Goal: Transaction & Acquisition: Purchase product/service

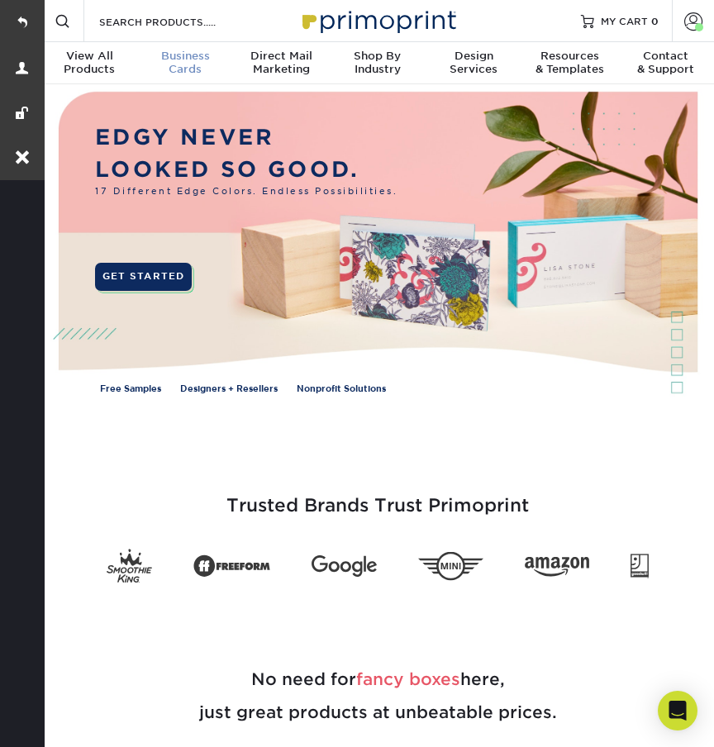
click at [193, 58] on span "Business" at bounding box center [185, 56] width 96 height 13
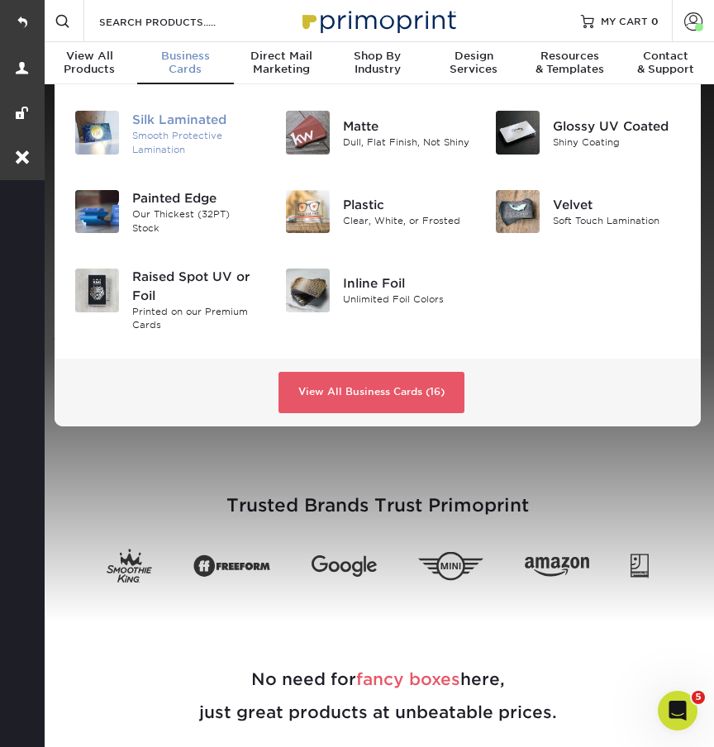
click at [187, 127] on div "Silk Laminated" at bounding box center [196, 120] width 128 height 18
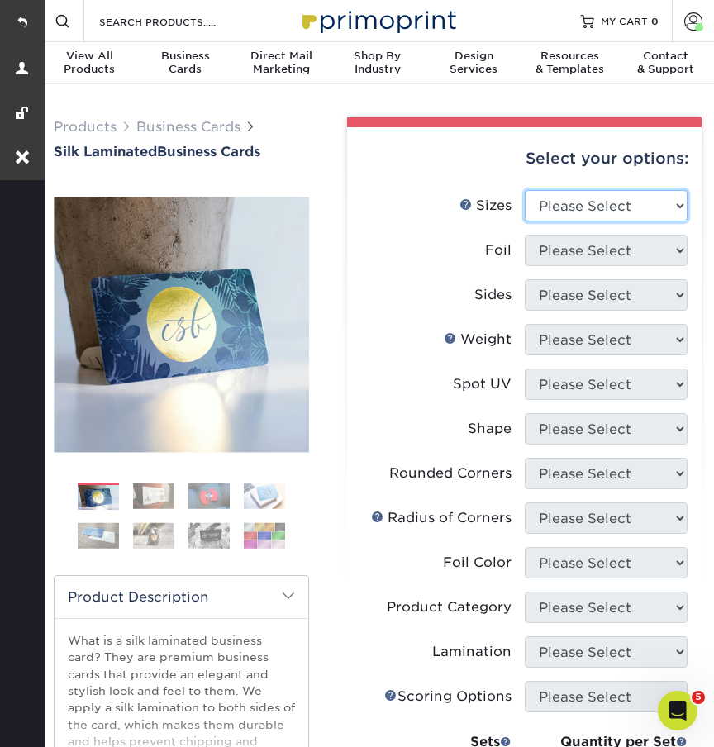
select select "2.00x3.50"
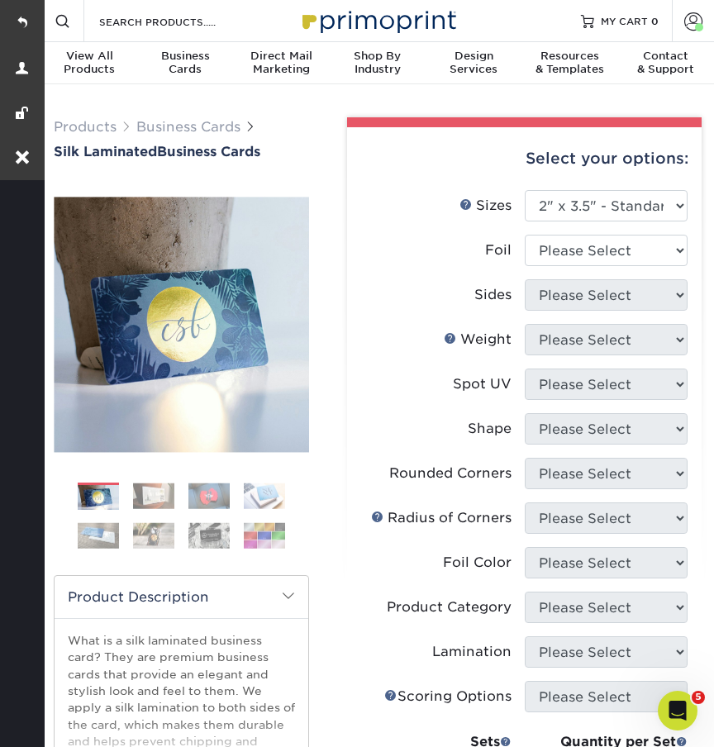
click at [548, 265] on li "Foil Please Select Yes No" at bounding box center [524, 257] width 326 height 45
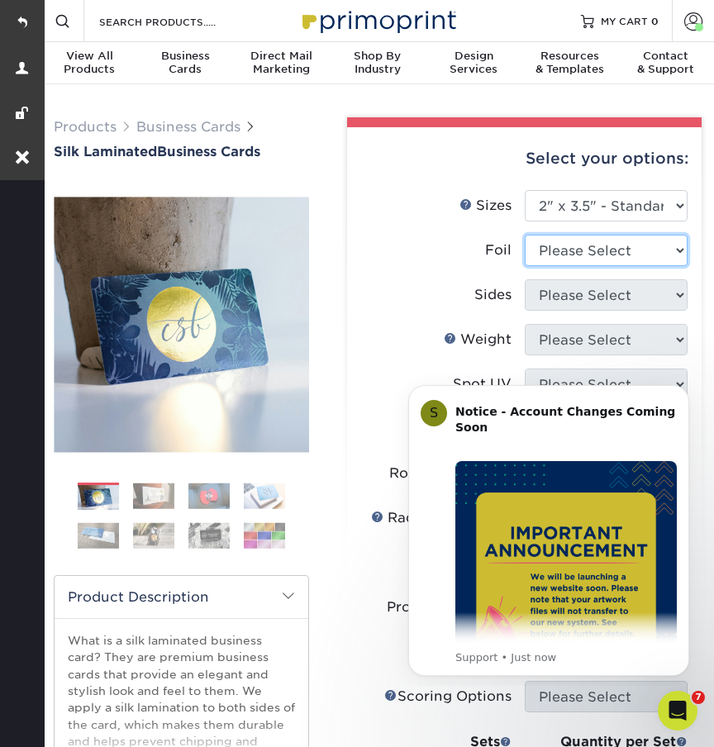
select select "0"
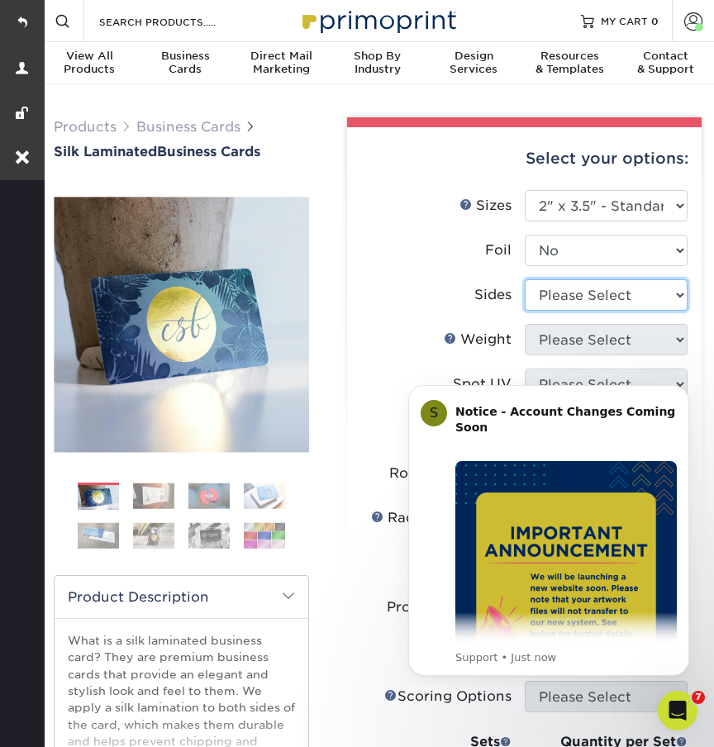
select select "13abbda7-1d64-4f25-8bb2-c179b224825d"
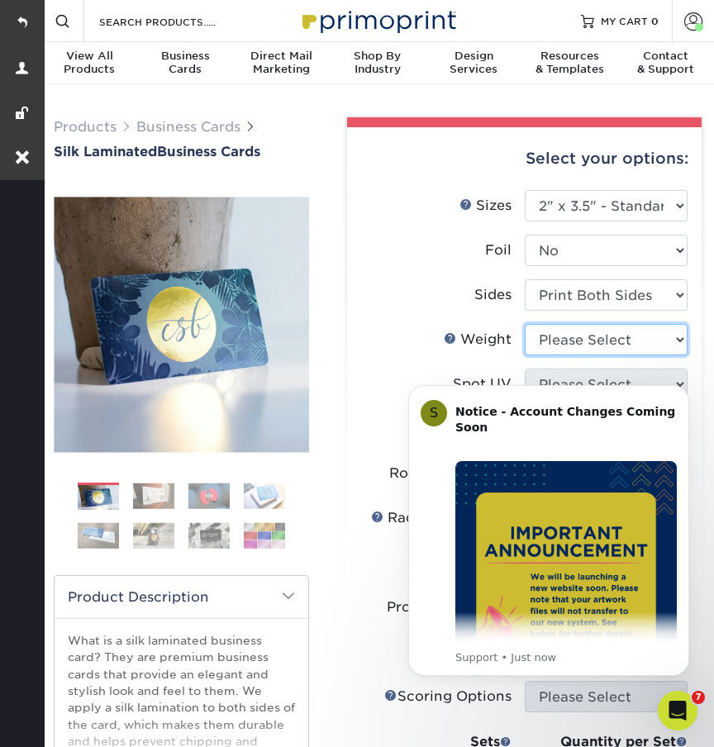
select select "16PT"
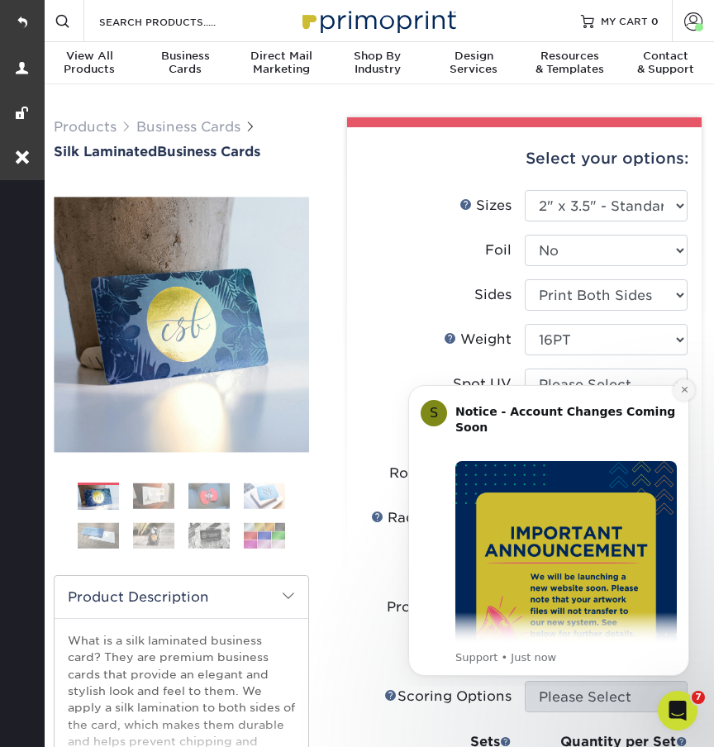
click at [680, 390] on icon "Dismiss notification" at bounding box center [684, 389] width 9 height 9
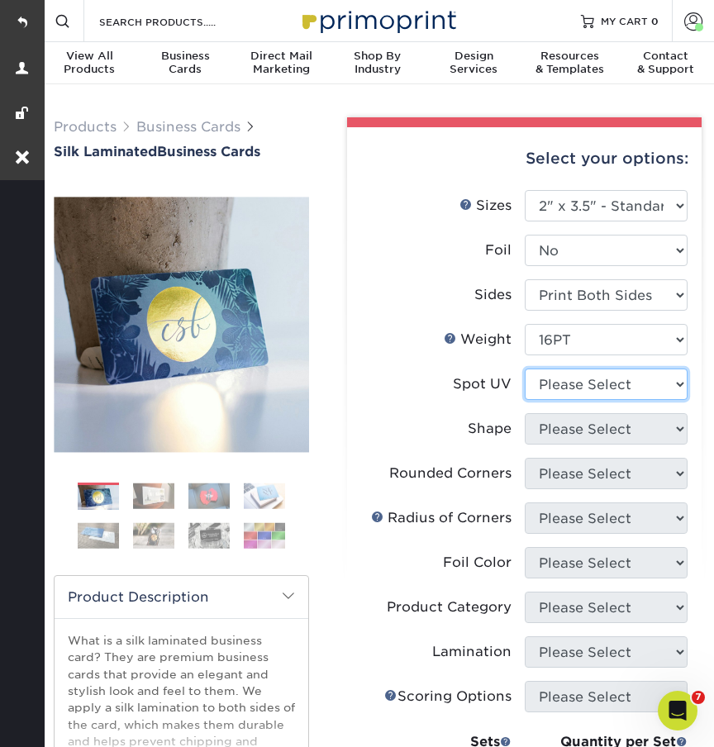
select select "0"
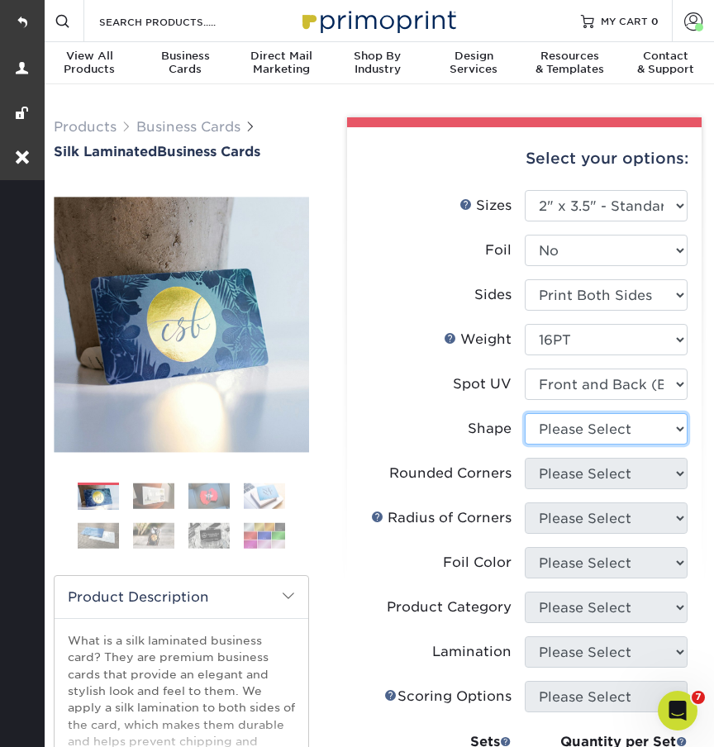
select select "standard"
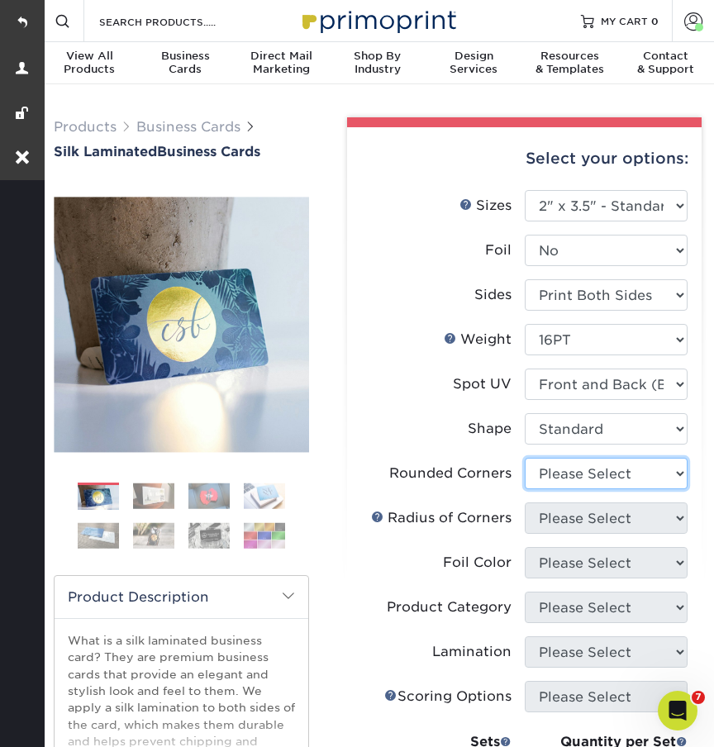
select select "7672df9e-0e0a-464d-8e1f-920c575e4da3"
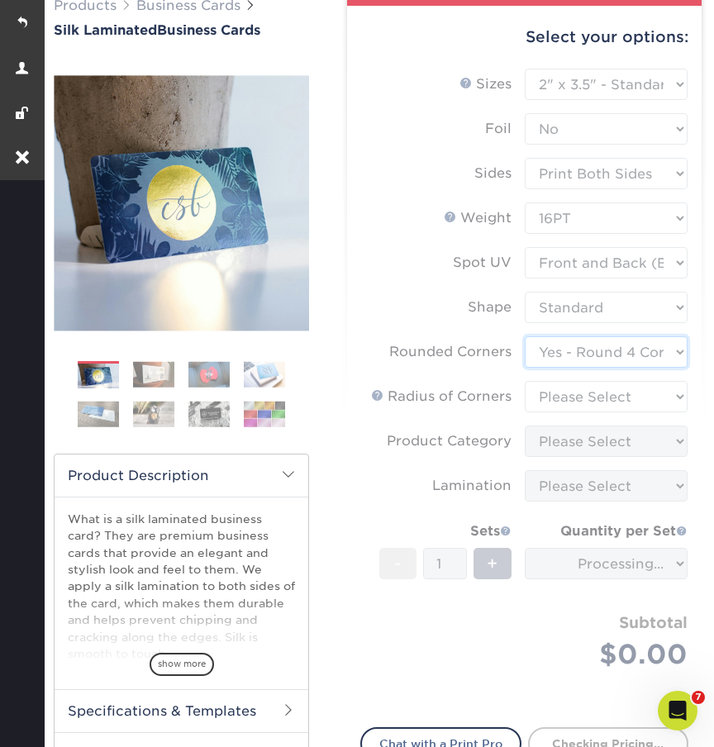
scroll to position [126, 0]
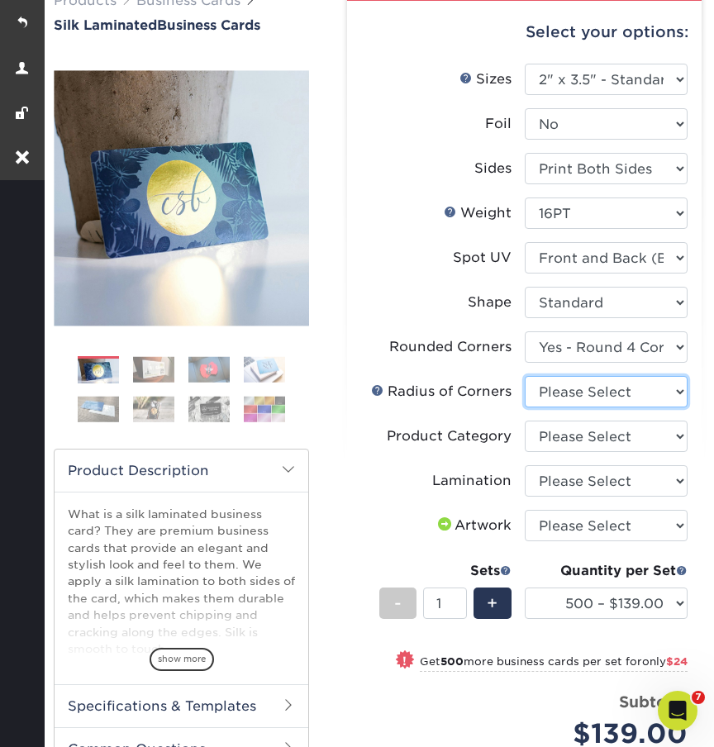
select select "479fbfe7-6a0c-4895-8c9a-81739b7486c9"
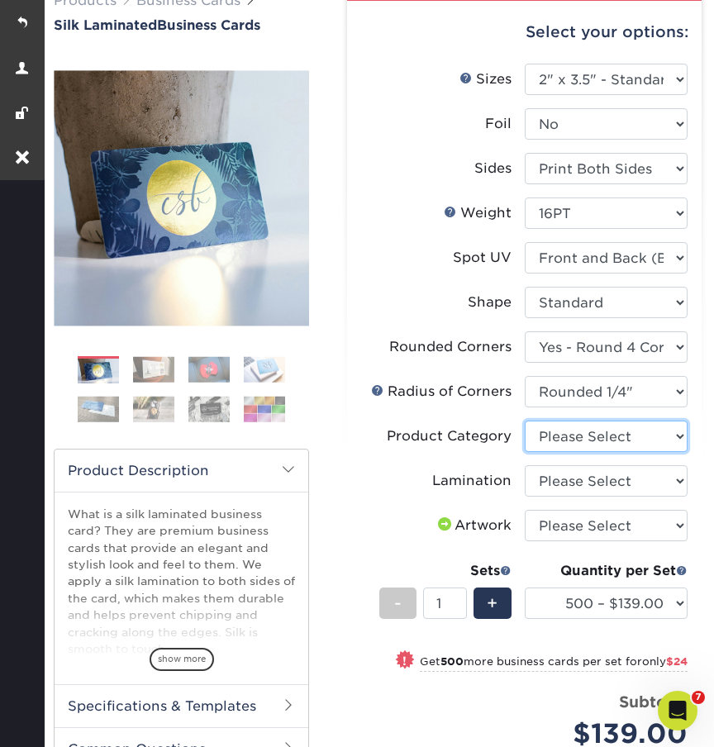
select select "3b5148f1-0588-4f88-a218-97bcfdce65c1"
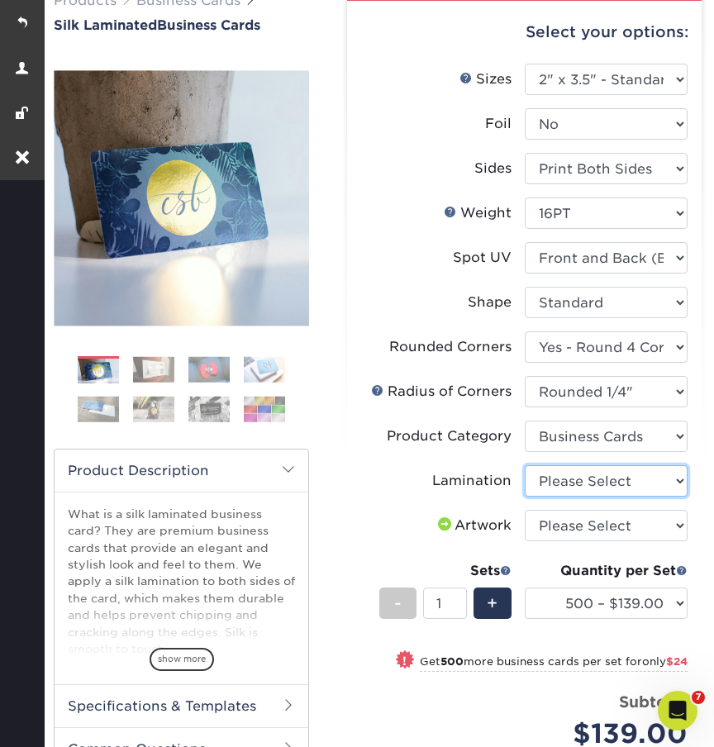
select select "ccacb42f-45f7-42d3-bbd3-7c8421cf37f0"
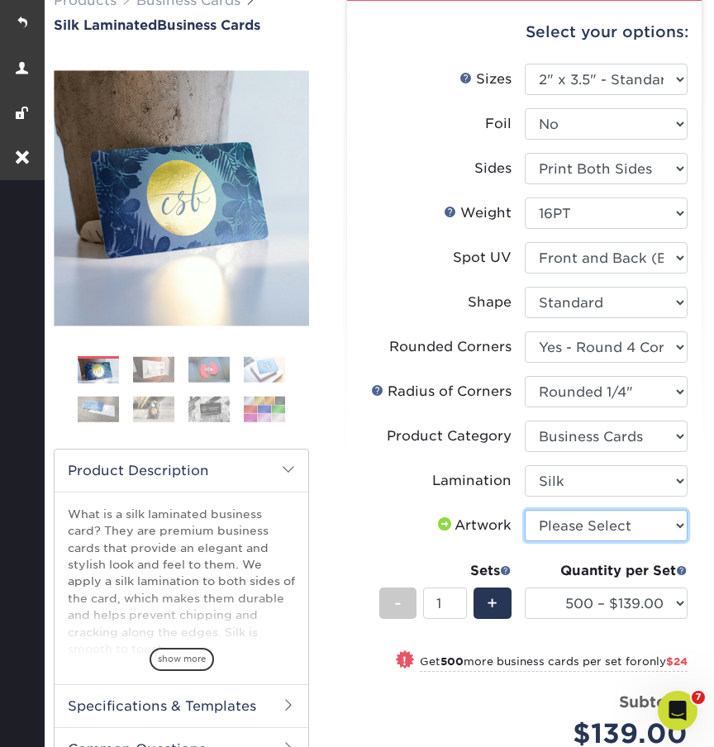
select select "upload"
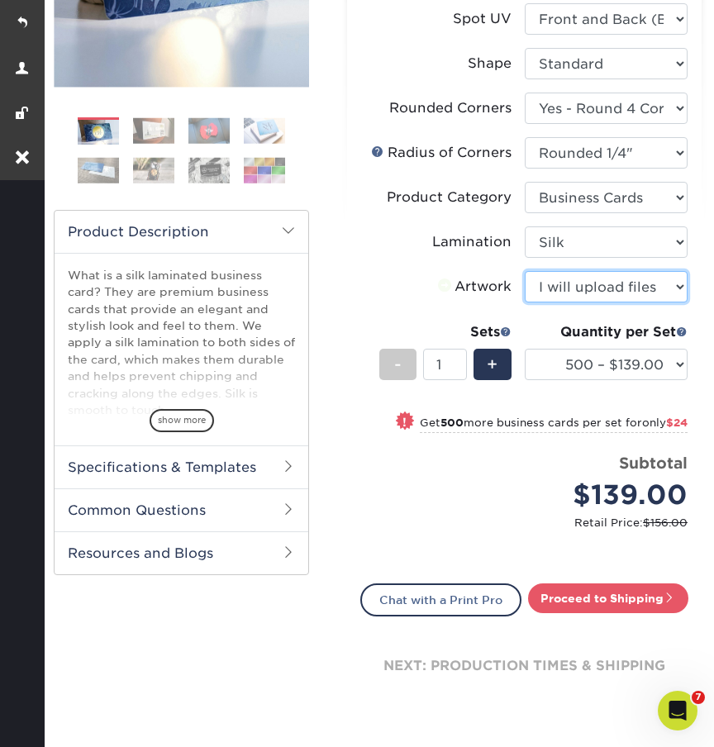
scroll to position [482, 0]
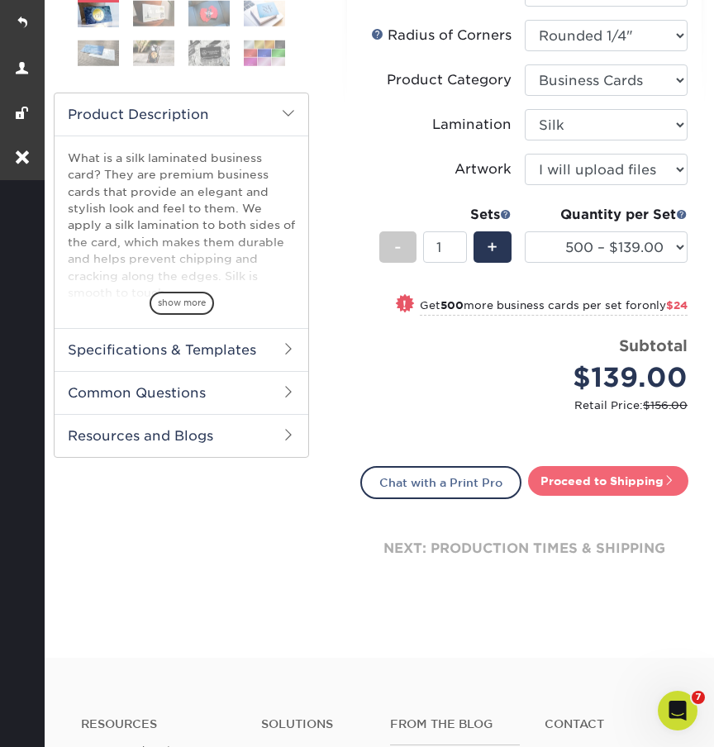
click at [559, 479] on link "Proceed to Shipping" at bounding box center [608, 481] width 160 height 30
type input "Set 1"
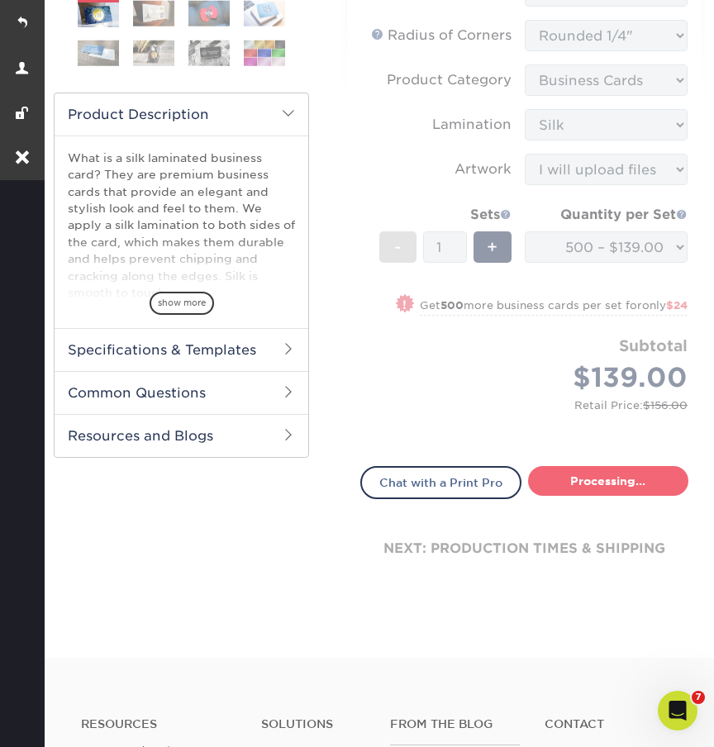
select select "24b86a38-505b-4ae3-9429-29aefd3b6f92"
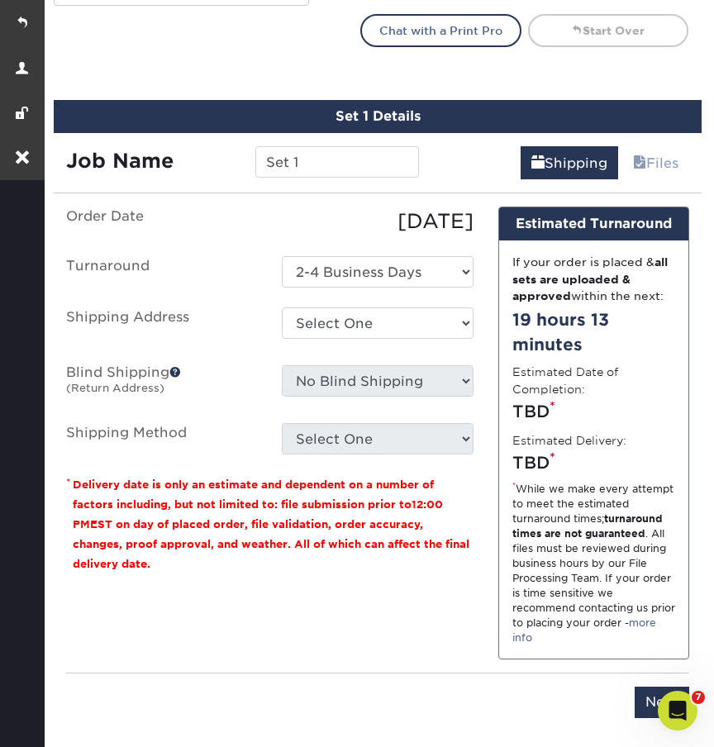
scroll to position [991, 0]
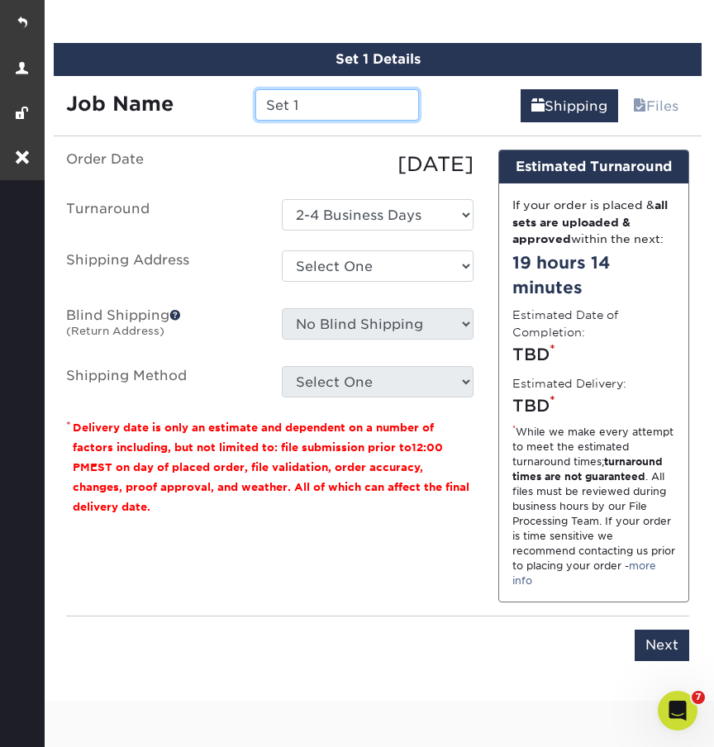
click at [320, 100] on input "Set 1" at bounding box center [337, 104] width 164 height 31
drag, startPoint x: 320, startPoint y: 100, endPoint x: 216, endPoint y: 99, distance: 104.9
click at [216, 99] on div "Job Name Set 1" at bounding box center [242, 104] width 377 height 31
type input "Akos Kopeczi"
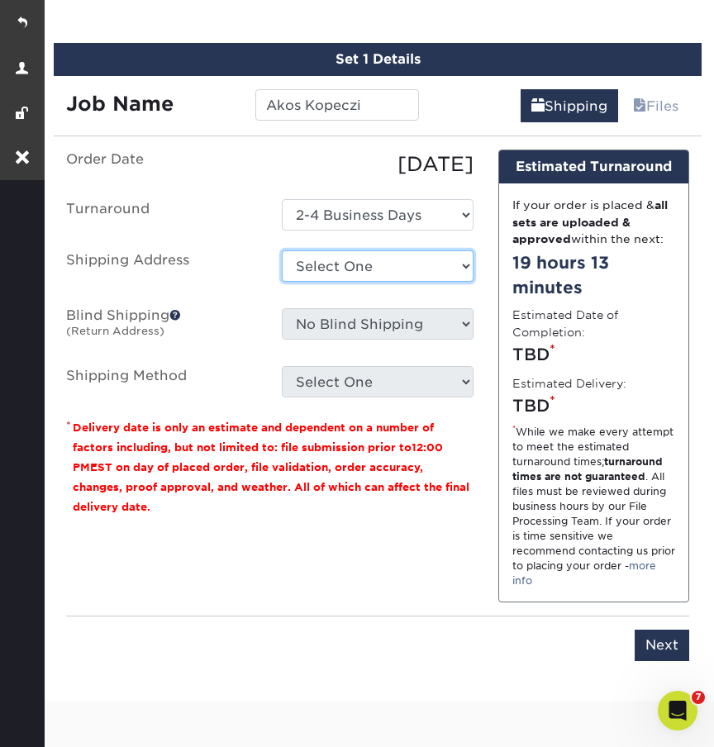
select select "newaddress"
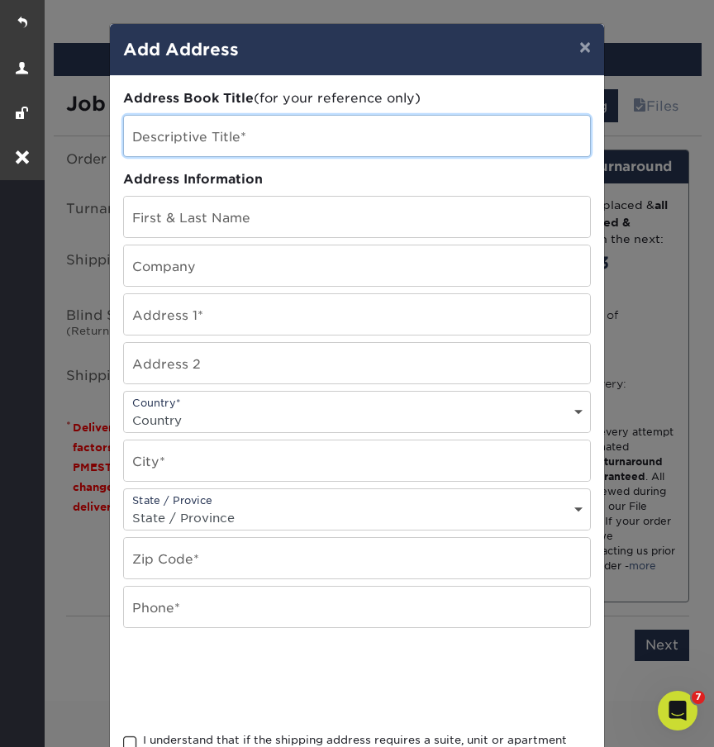
click at [188, 134] on input "text" at bounding box center [357, 136] width 466 height 40
drag, startPoint x: 225, startPoint y: 142, endPoint x: 129, endPoint y: 142, distance: 96.6
click at [129, 142] on input "Akos Kopeczi" at bounding box center [357, 136] width 466 height 40
type input "Akos Kopeczi"
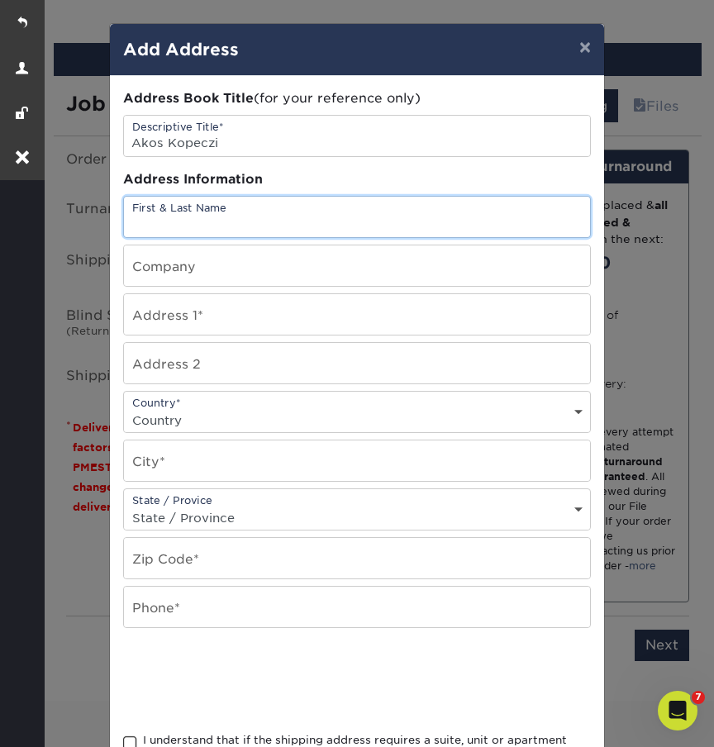
paste input "Akos Kopeczi"
type input "Akos Kopeczi-Bocz"
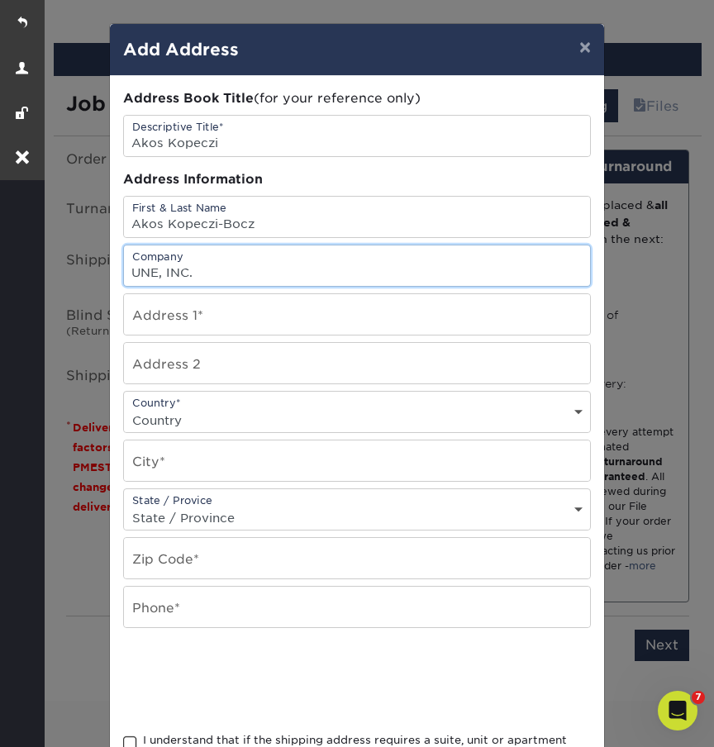
type input "UNE, INC."
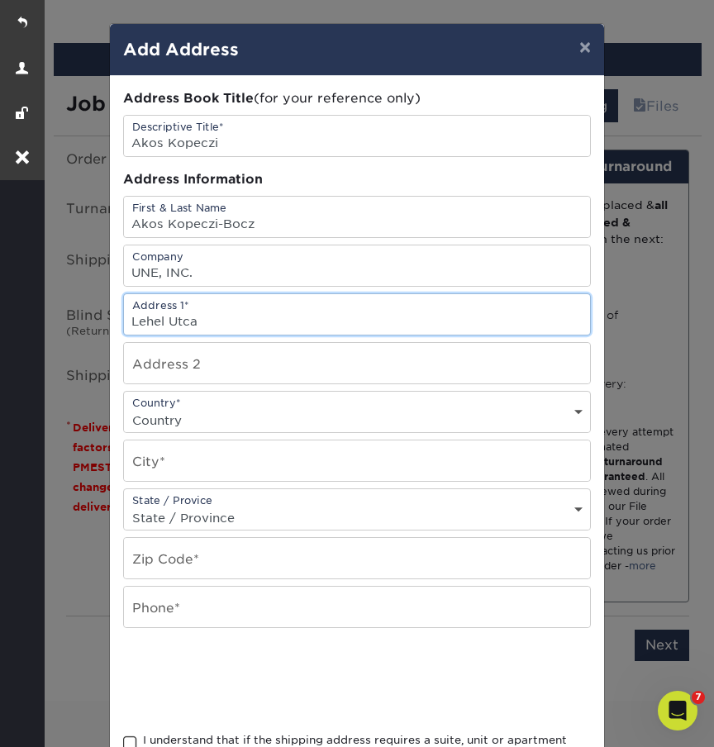
type input "Lehel Utca"
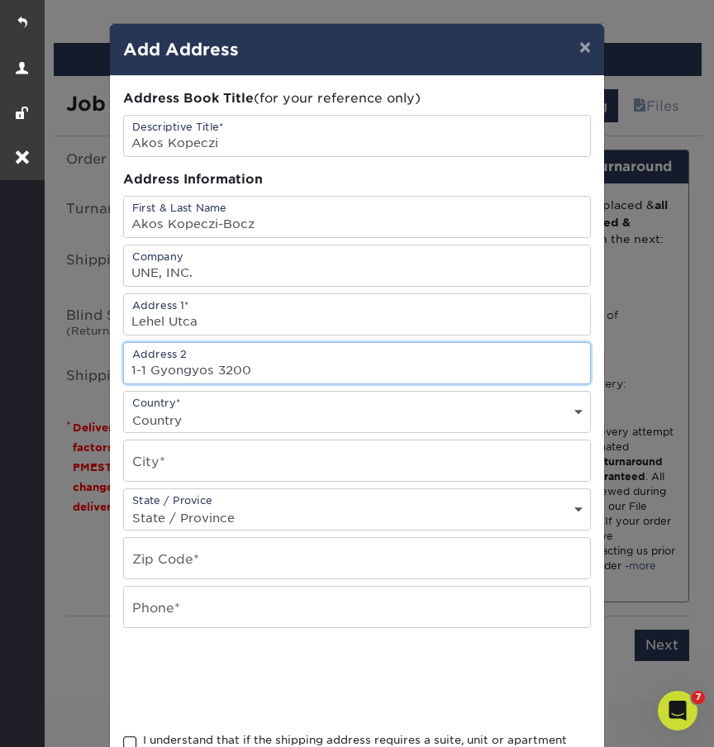
type input "1-1 Gyongyos 3200"
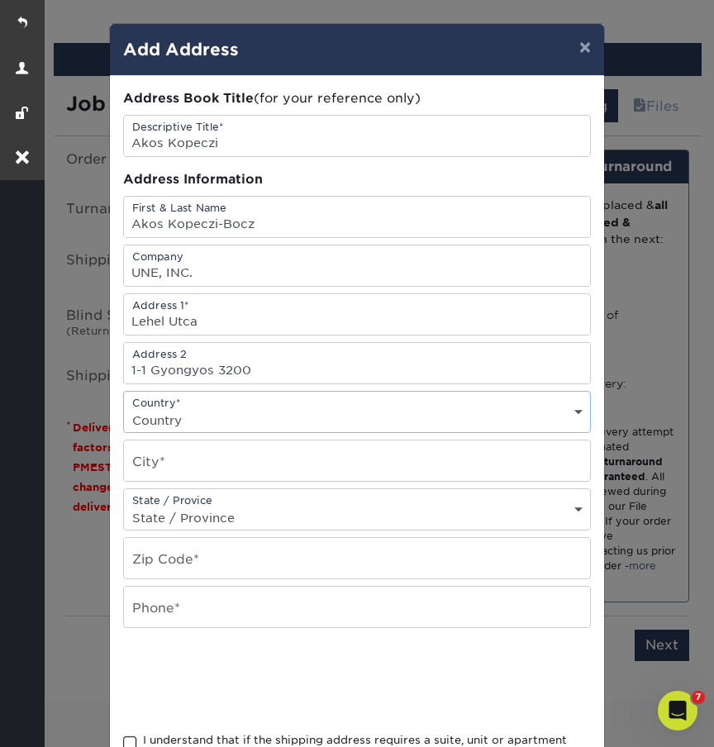
select select "HU"
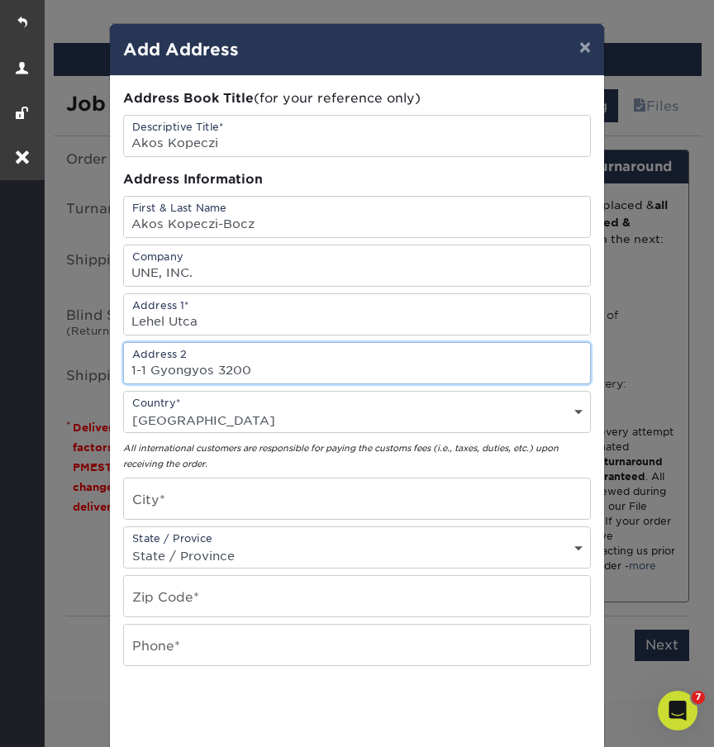
drag, startPoint x: 255, startPoint y: 371, endPoint x: 153, endPoint y: 372, distance: 102.4
click at [153, 372] on input "1-1 Gyongyos 3200" at bounding box center [357, 363] width 466 height 40
type input "1-1"
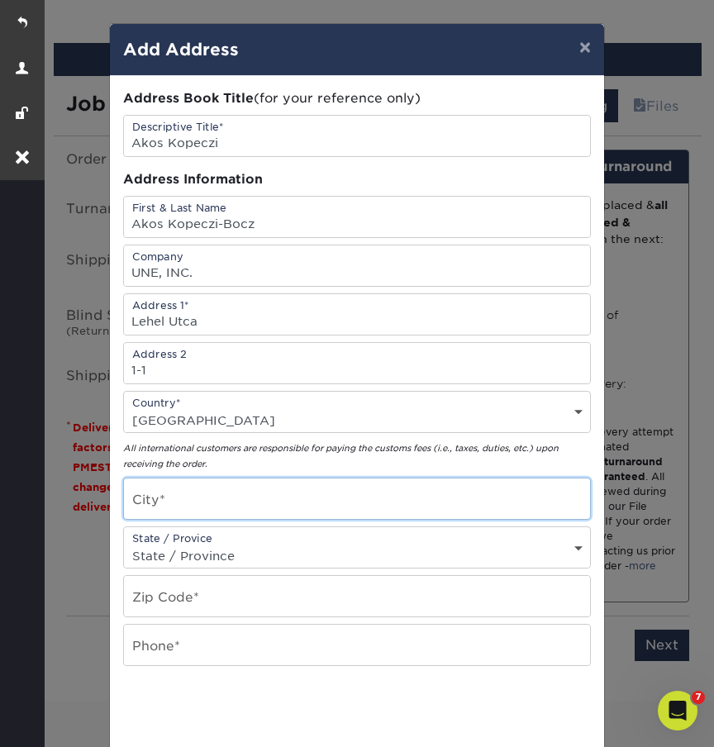
click at [161, 509] on input "text" at bounding box center [357, 498] width 466 height 40
paste input "Gyongyos 3200"
drag, startPoint x: 201, startPoint y: 510, endPoint x: 235, endPoint y: 510, distance: 33.9
click at [235, 510] on input "Gyongyos 3200" at bounding box center [357, 498] width 466 height 40
type input "Gyongyos"
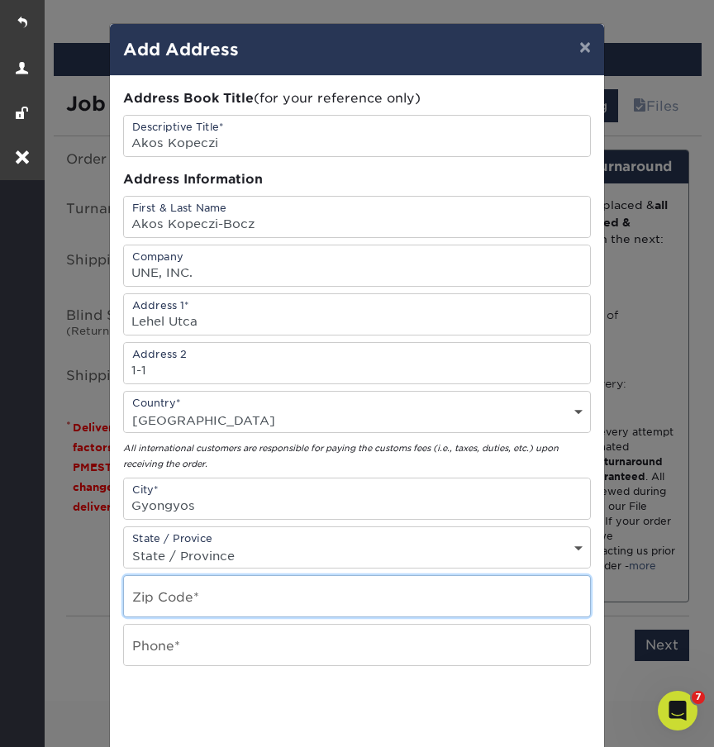
click at [158, 600] on input "text" at bounding box center [357, 596] width 466 height 40
paste input "3200"
type input "3200"
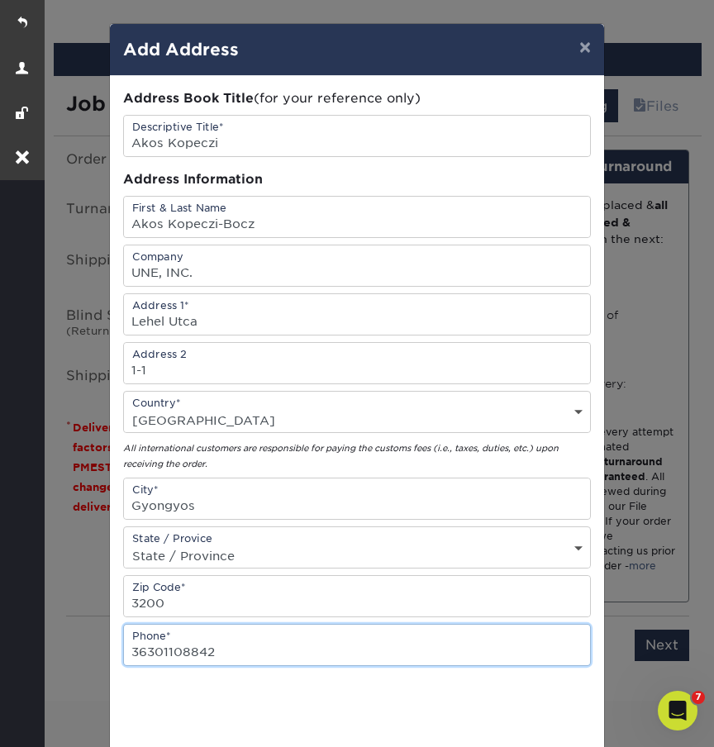
type input "36301108842"
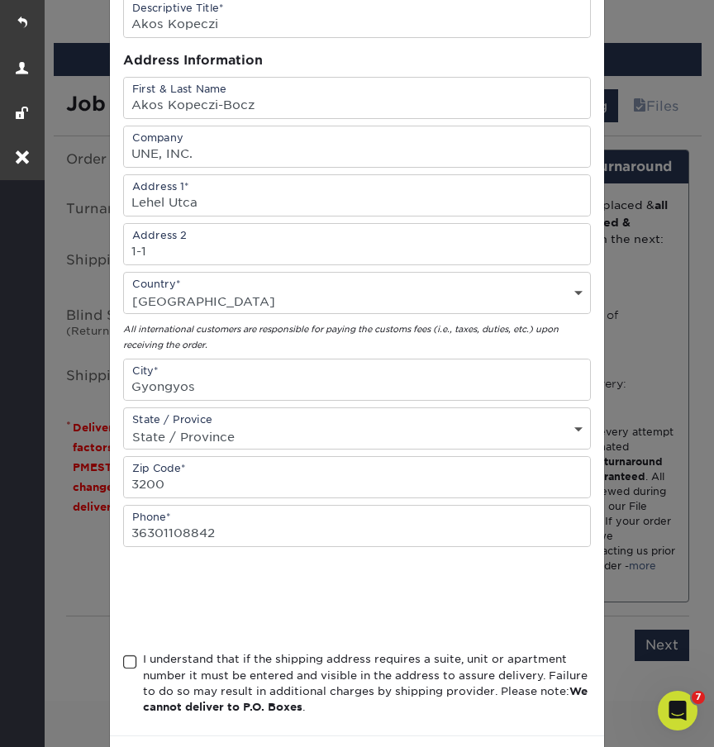
scroll to position [119, 0]
click at [132, 669] on span at bounding box center [130, 662] width 14 height 16
click at [0, 0] on input "I understand that if the shipping address requires a suite, unit or apartment n…" at bounding box center [0, 0] width 0 height 0
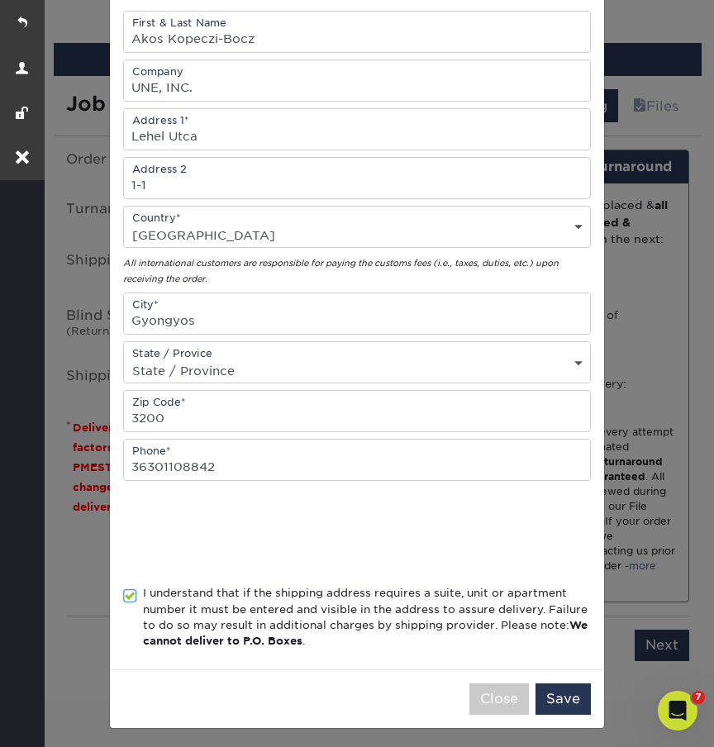
scroll to position [193, 0]
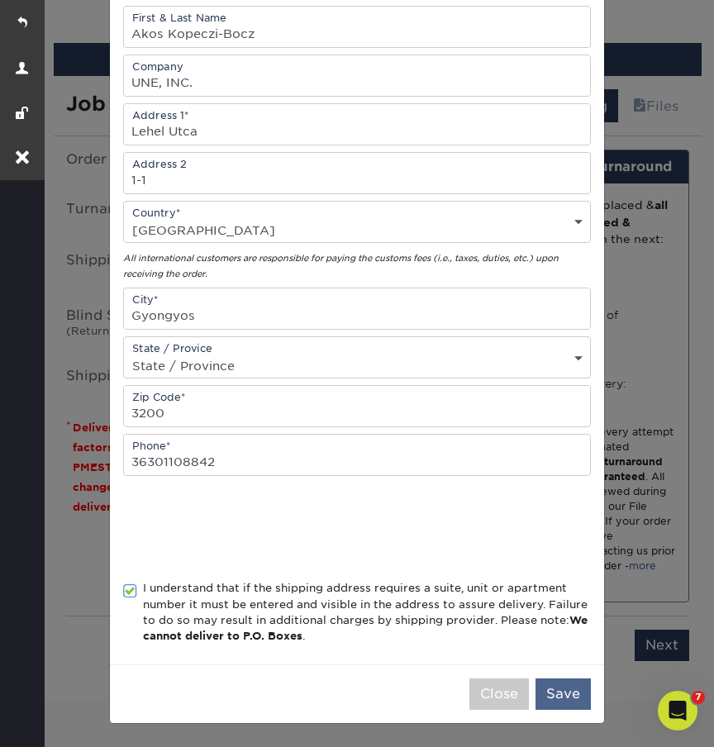
click at [573, 692] on button "Save" at bounding box center [562, 693] width 55 height 31
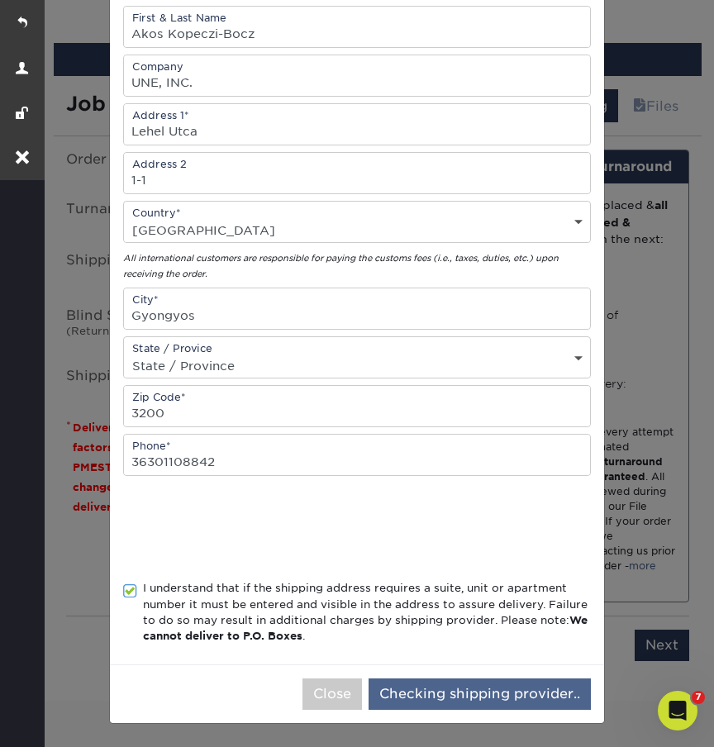
scroll to position [0, 0]
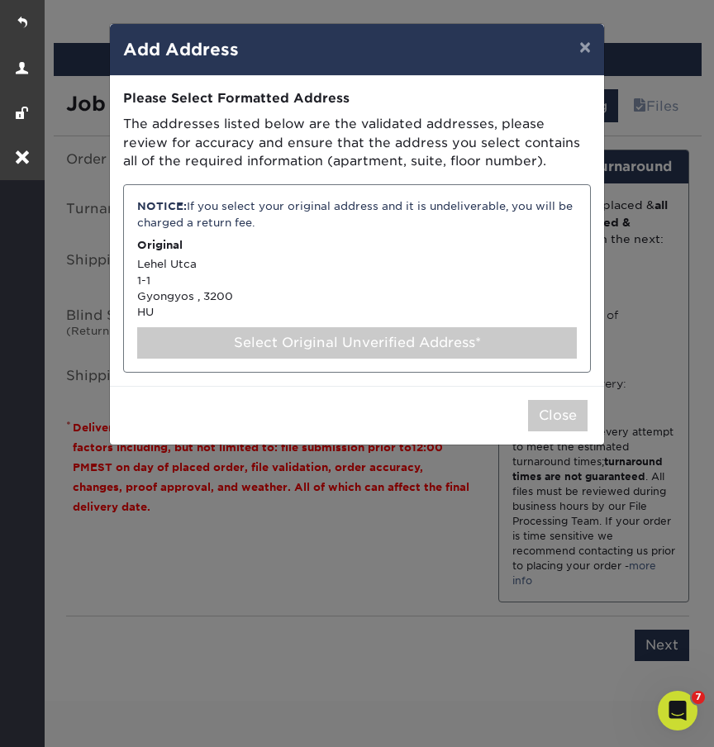
click at [300, 327] on div "Select Original Unverified Address*" at bounding box center [356, 342] width 439 height 31
select select "286319"
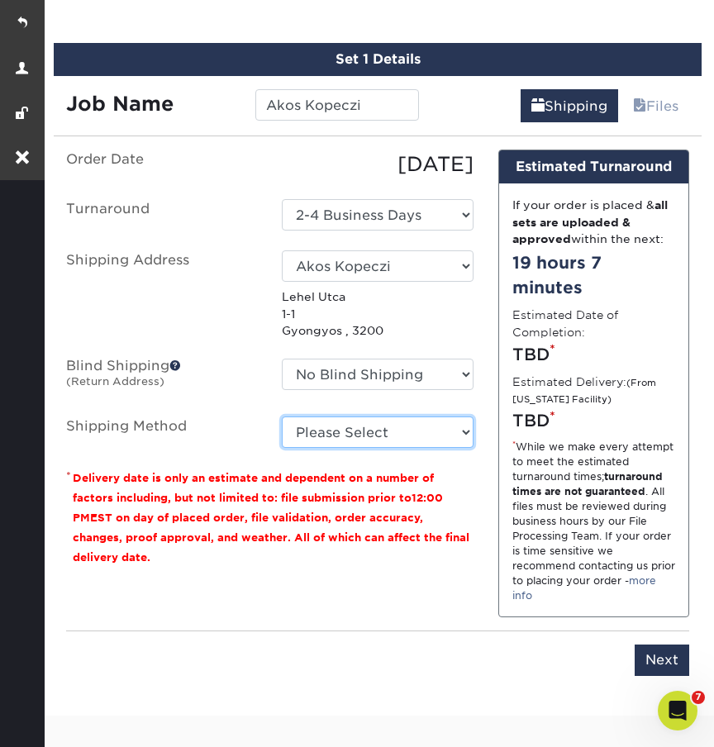
select select "08"
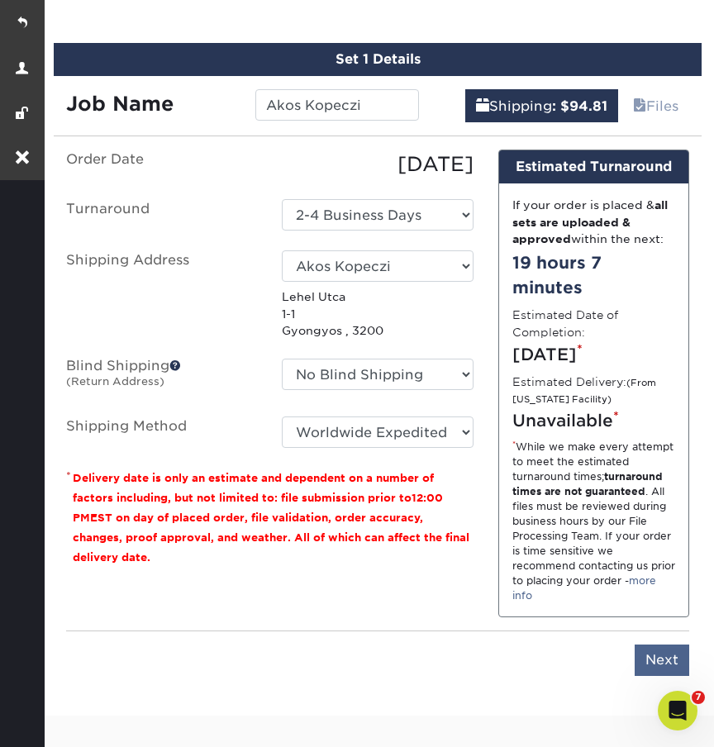
click at [652, 671] on input "Next" at bounding box center [661, 659] width 55 height 31
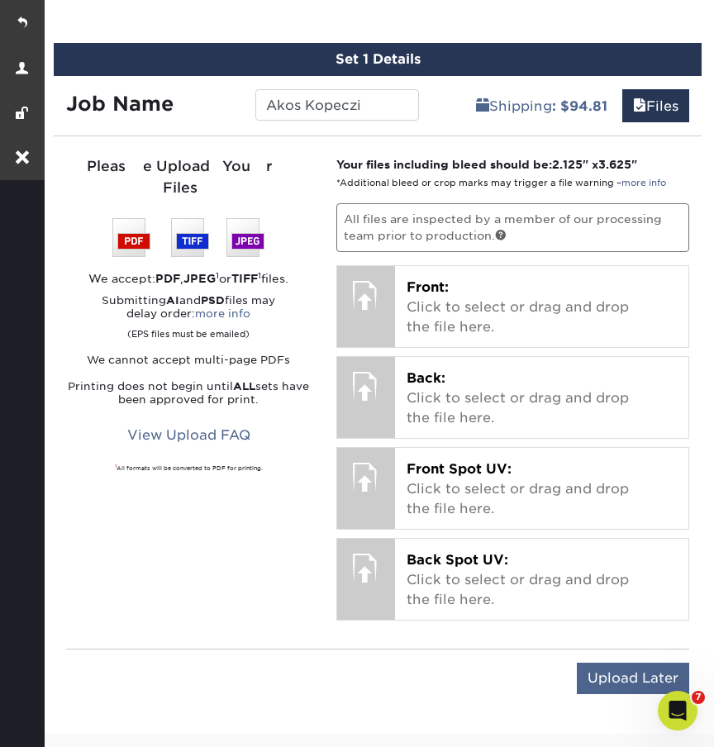
click at [621, 678] on input "Upload Later" at bounding box center [633, 677] width 112 height 31
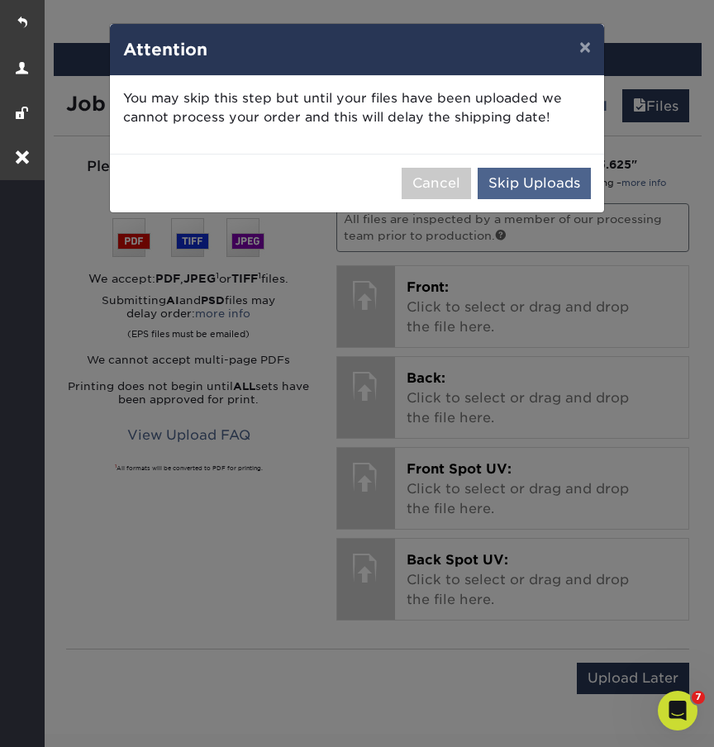
click at [526, 183] on button "Skip Uploads" at bounding box center [533, 183] width 113 height 31
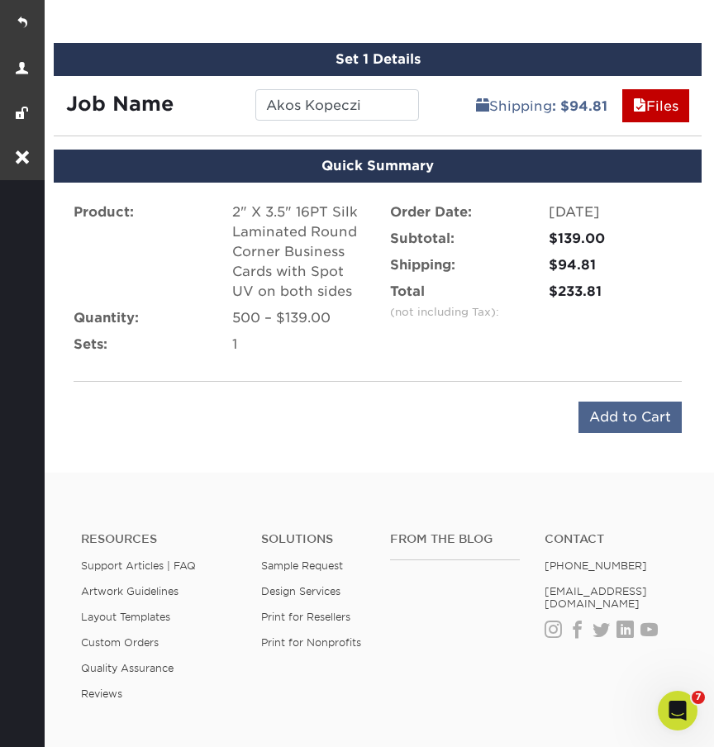
click at [613, 414] on input "Add to Cart" at bounding box center [629, 416] width 103 height 31
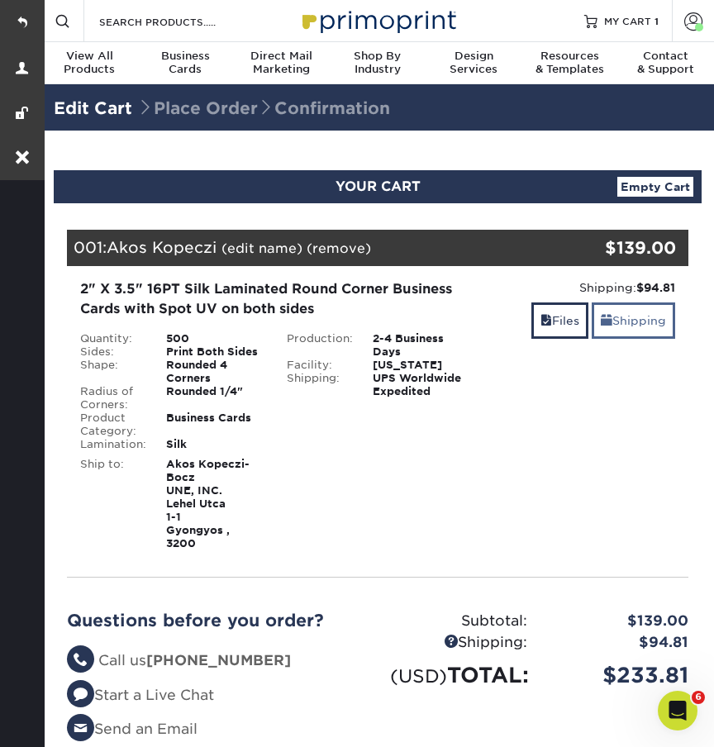
click at [619, 321] on link "Shipping" at bounding box center [632, 320] width 83 height 36
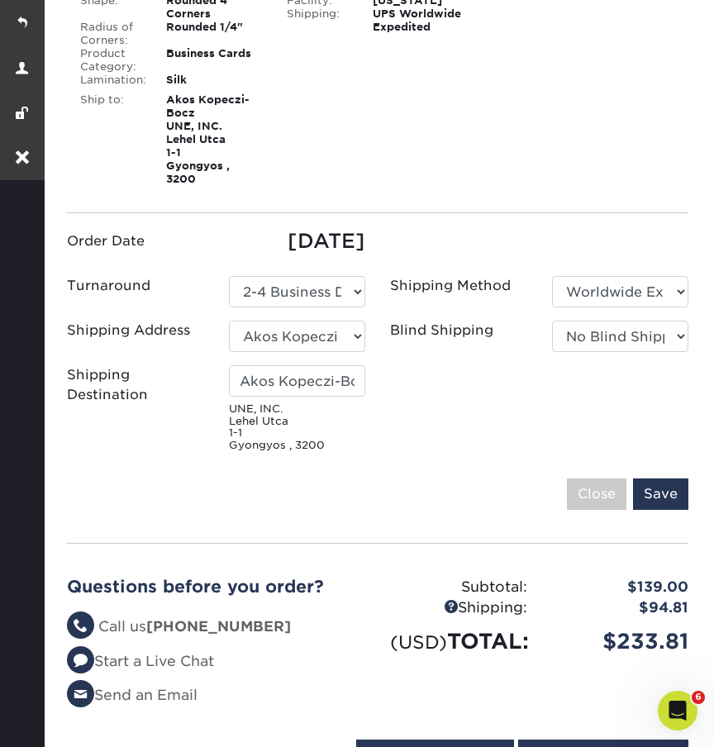
scroll to position [488, 0]
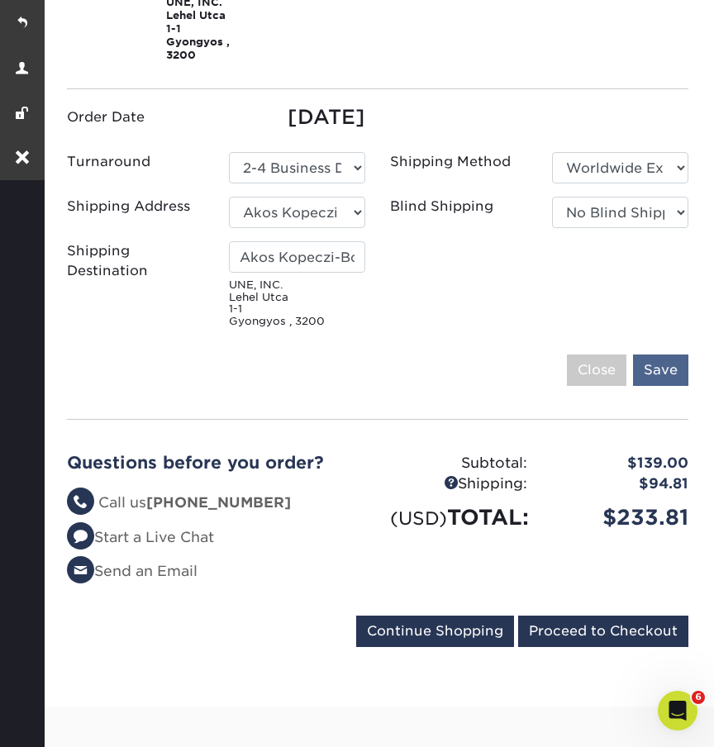
click at [659, 363] on input "Save" at bounding box center [660, 369] width 55 height 31
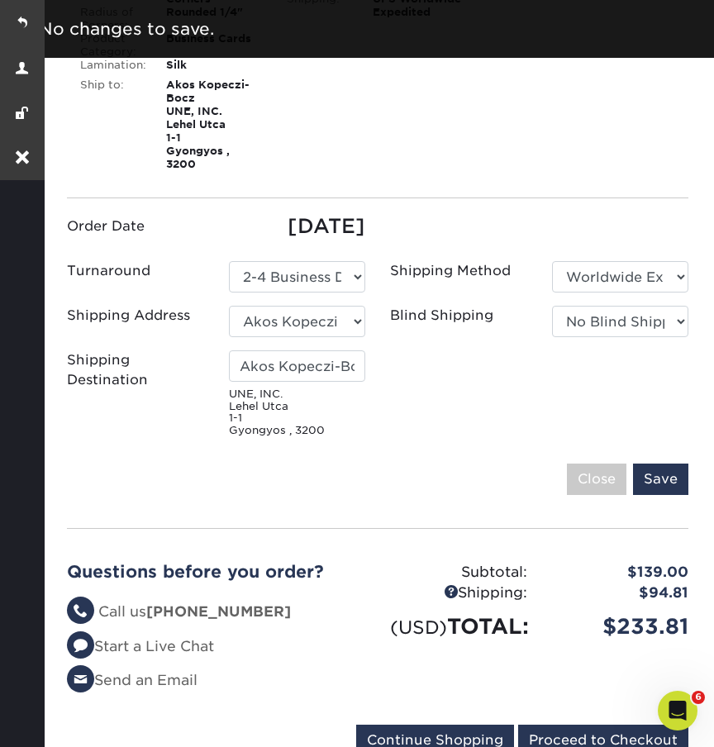
scroll to position [348, 0]
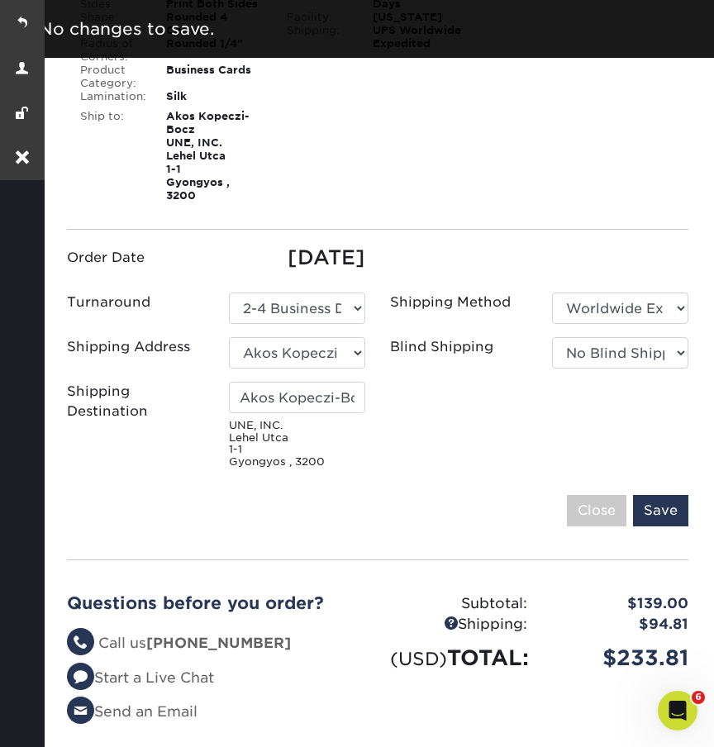
click at [426, 412] on ul "Order Date 09/24/2025 Turnaround Please Select Select One" at bounding box center [378, 359] width 646 height 232
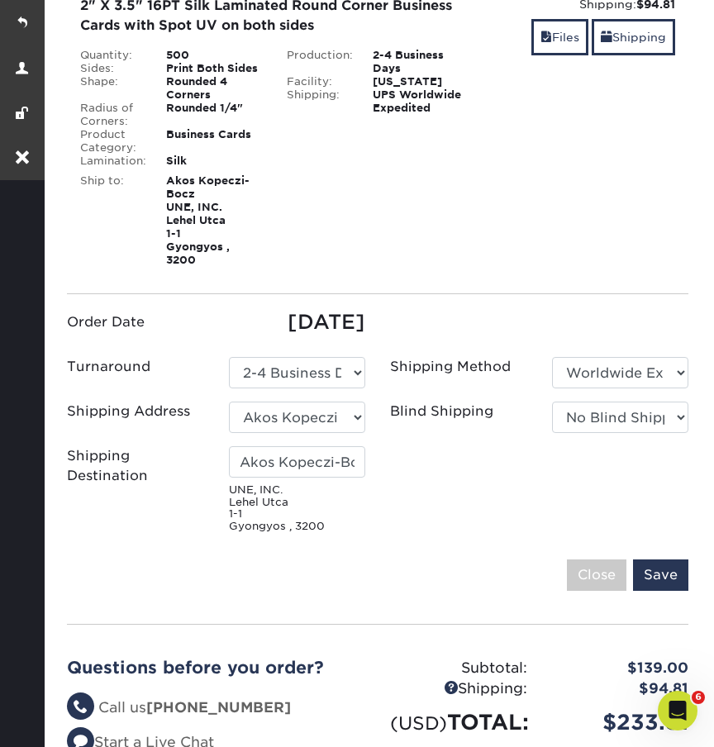
scroll to position [278, 0]
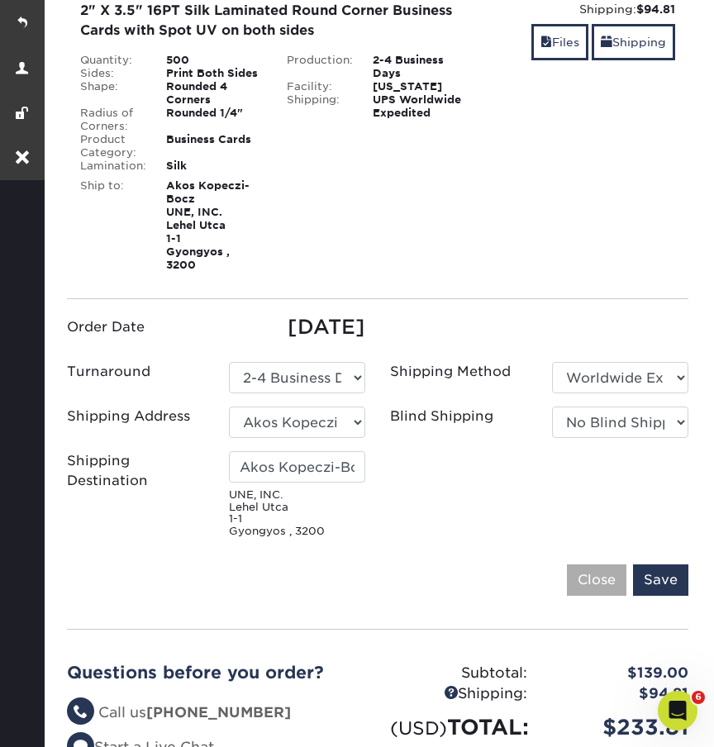
click at [600, 586] on input "Close" at bounding box center [596, 579] width 59 height 31
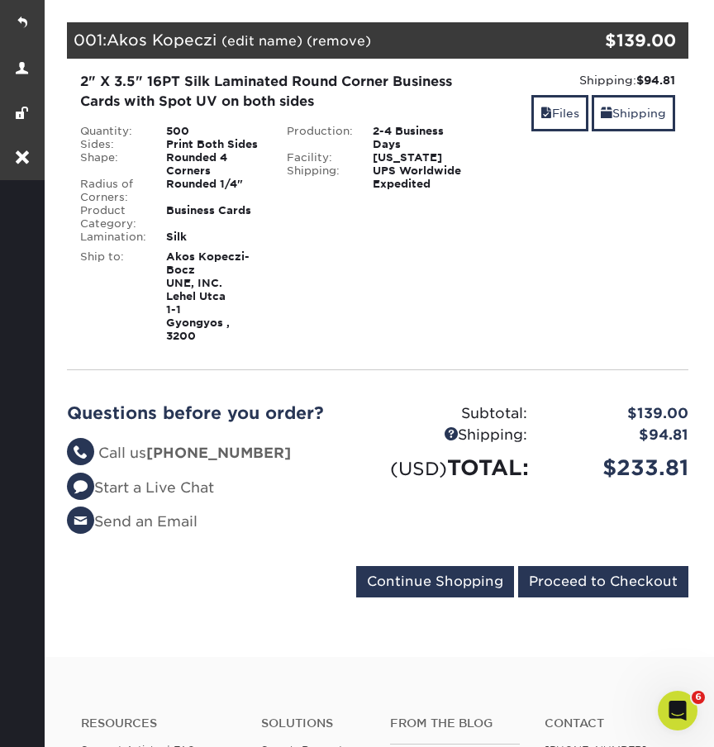
scroll to position [208, 0]
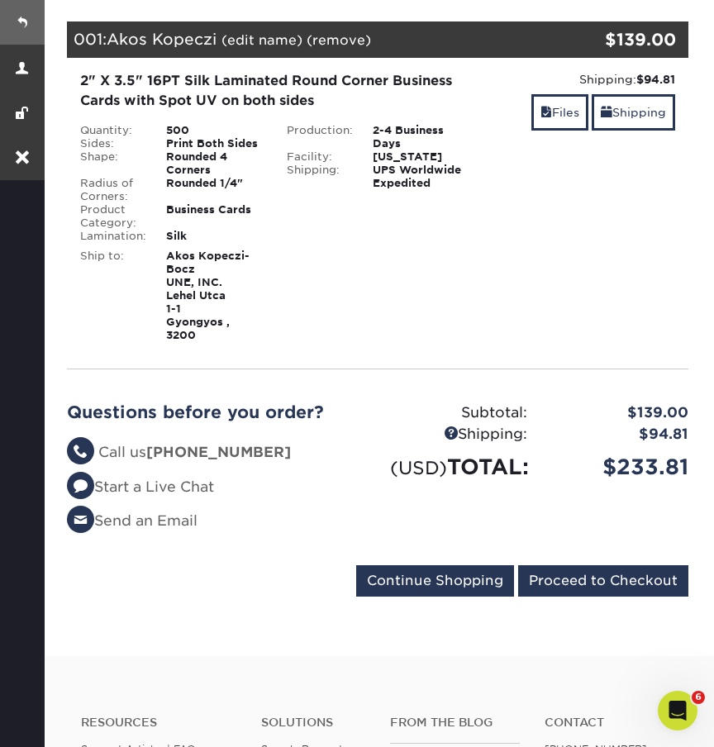
click at [27, 21] on link at bounding box center [22, 22] width 45 height 45
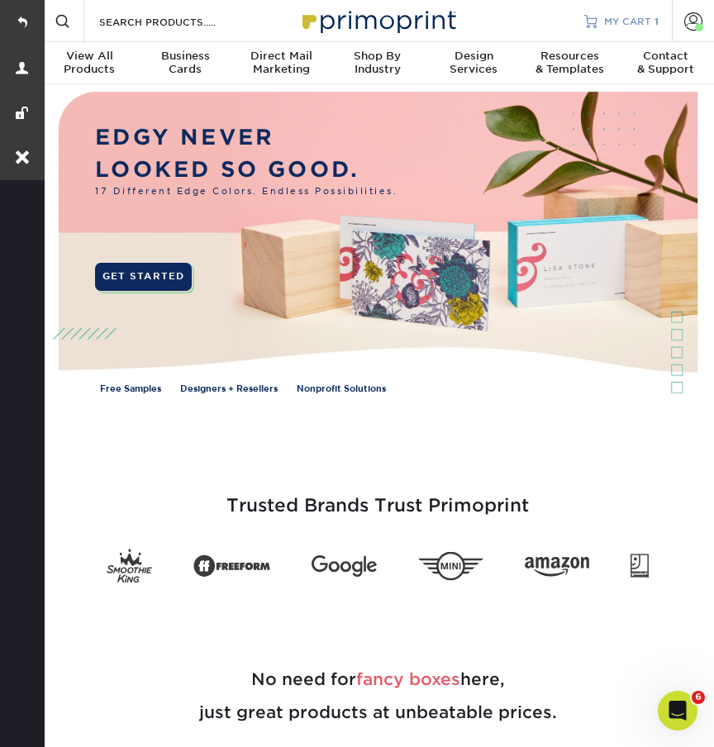
click at [619, 27] on span "MY CART" at bounding box center [627, 21] width 47 height 14
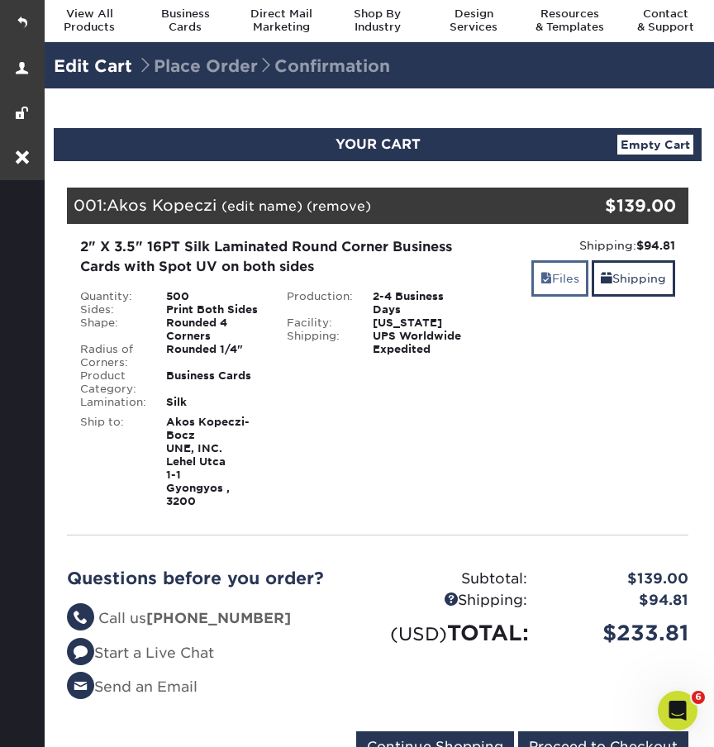
scroll to position [44, 0]
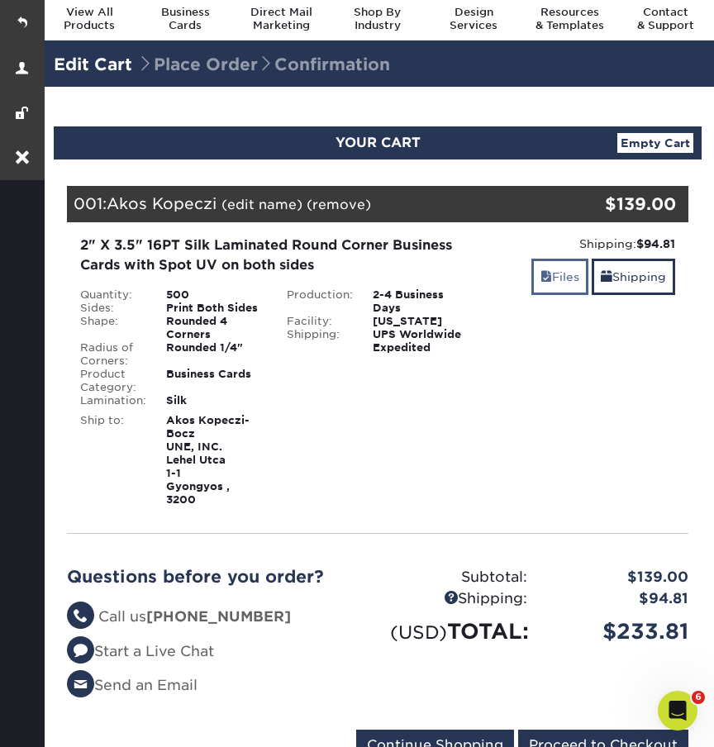
click at [561, 285] on link "Files" at bounding box center [559, 277] width 57 height 36
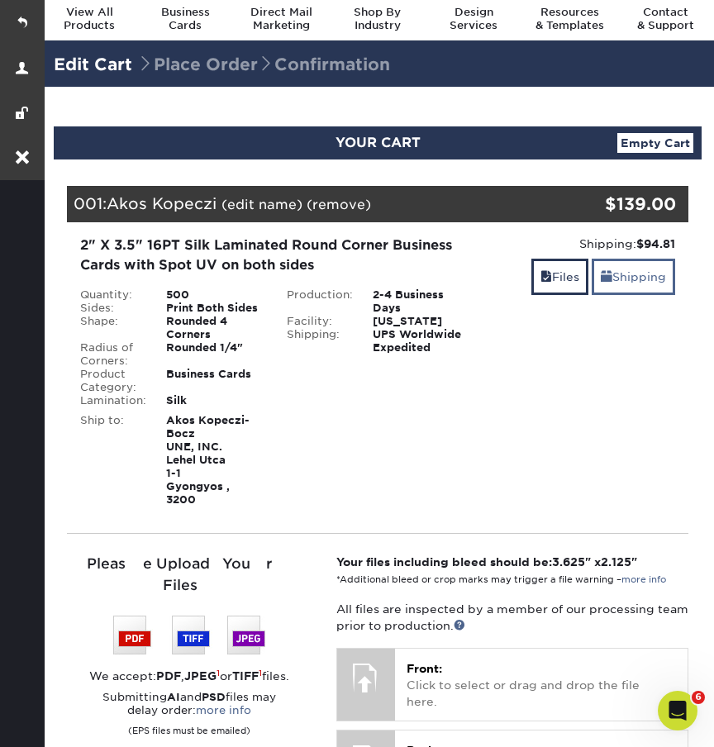
click at [625, 269] on link "Shipping" at bounding box center [632, 277] width 83 height 36
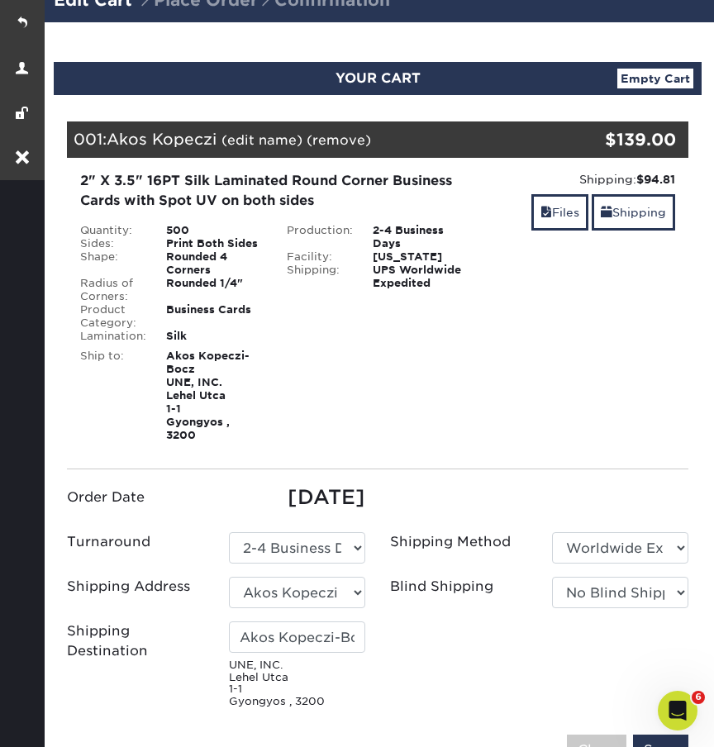
scroll to position [275, 0]
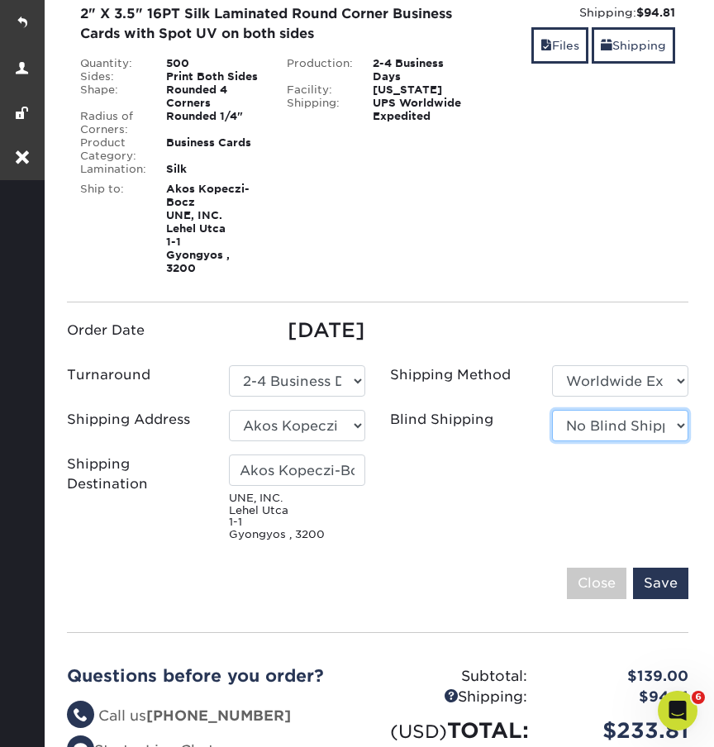
select select "233888"
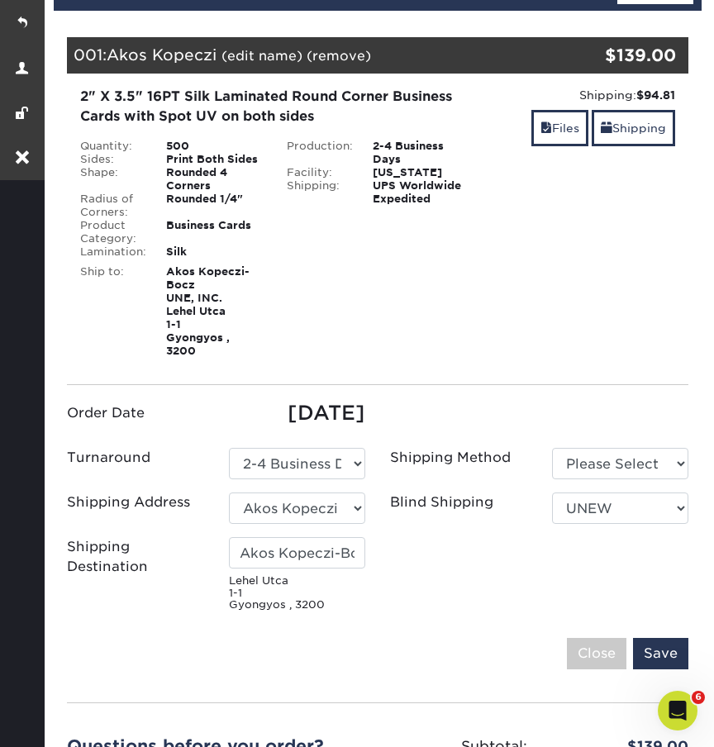
scroll to position [183, 0]
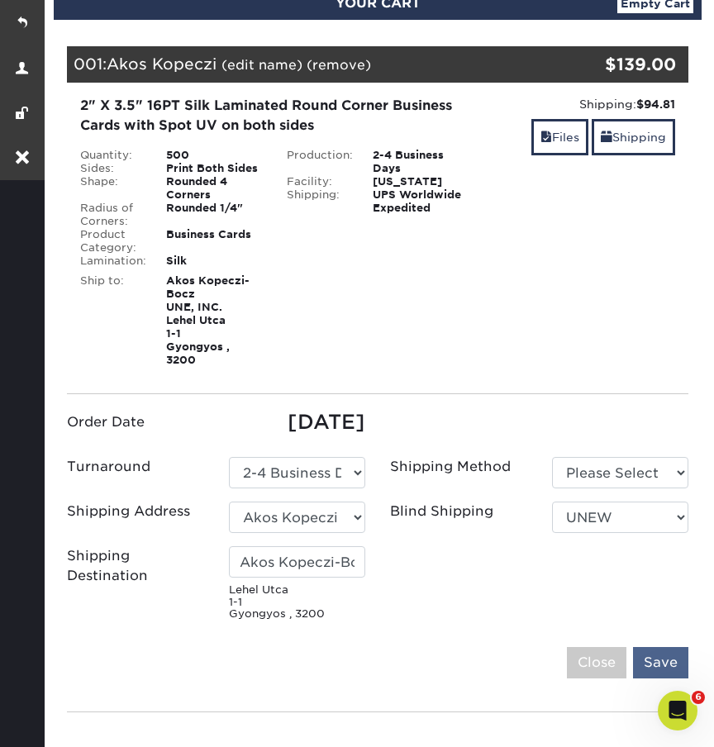
click at [657, 655] on input "Save" at bounding box center [660, 662] width 55 height 31
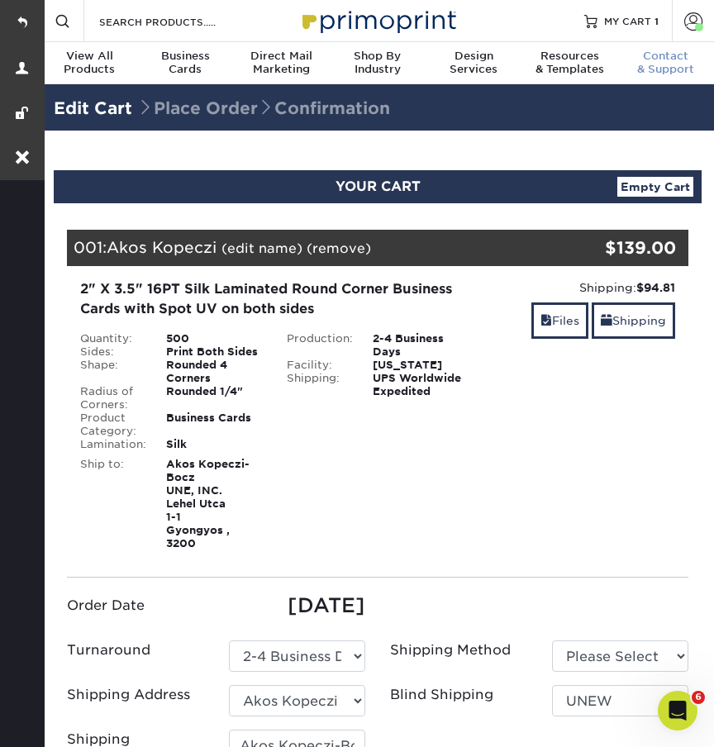
scroll to position [0, 0]
click at [689, 26] on span at bounding box center [693, 21] width 18 height 18
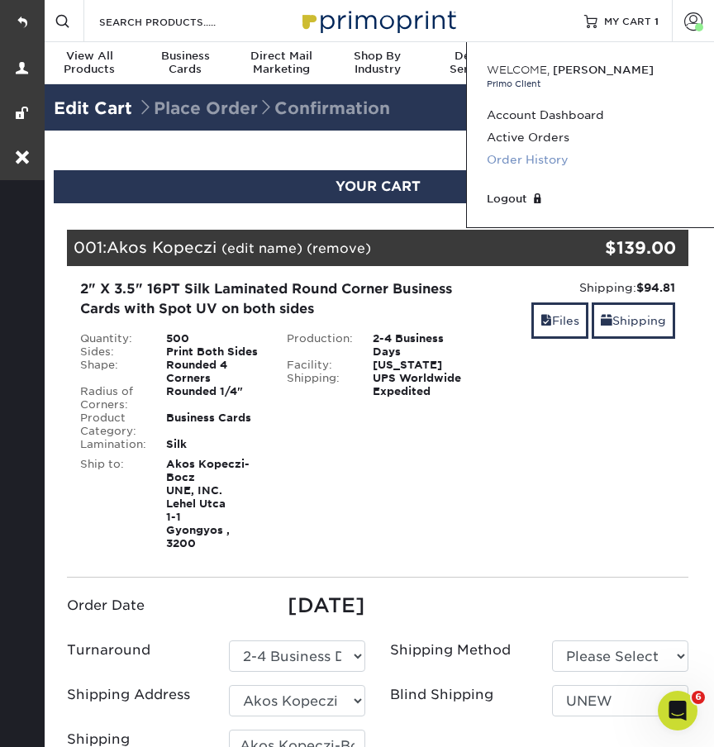
click at [544, 159] on link "Order History" at bounding box center [589, 160] width 207 height 22
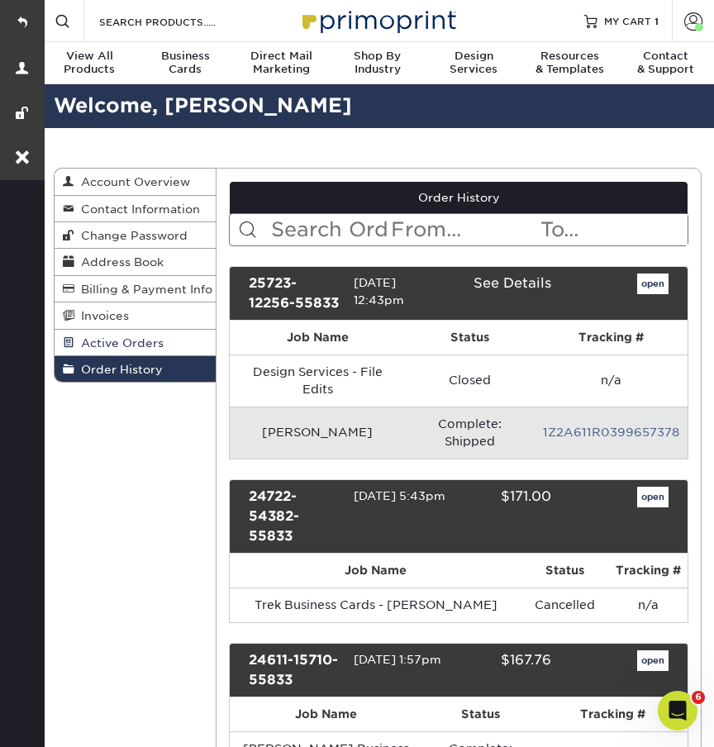
click at [114, 340] on span "Active Orders" at bounding box center [118, 342] width 89 height 13
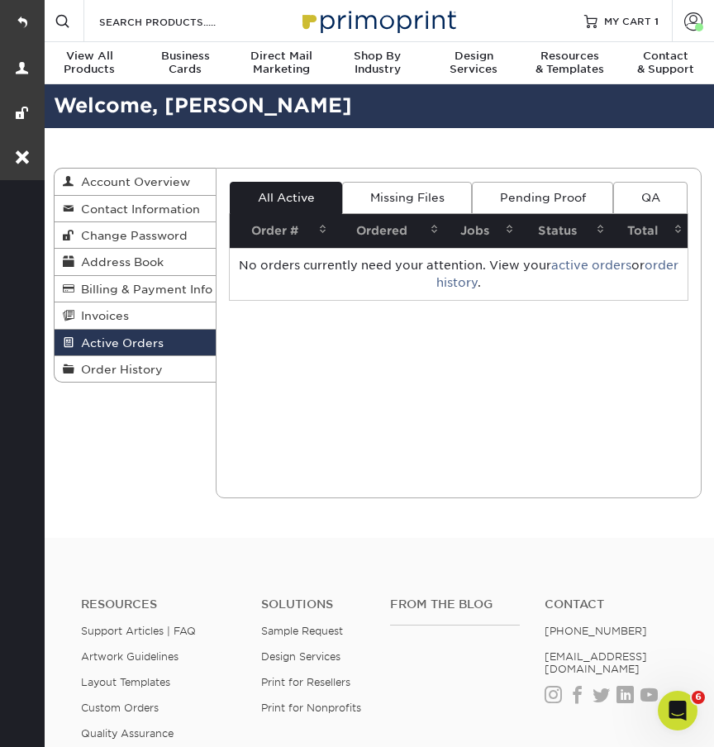
click at [128, 352] on link "Active Orders" at bounding box center [135, 343] width 161 height 26
click at [128, 363] on span "Order History" at bounding box center [118, 369] width 88 height 13
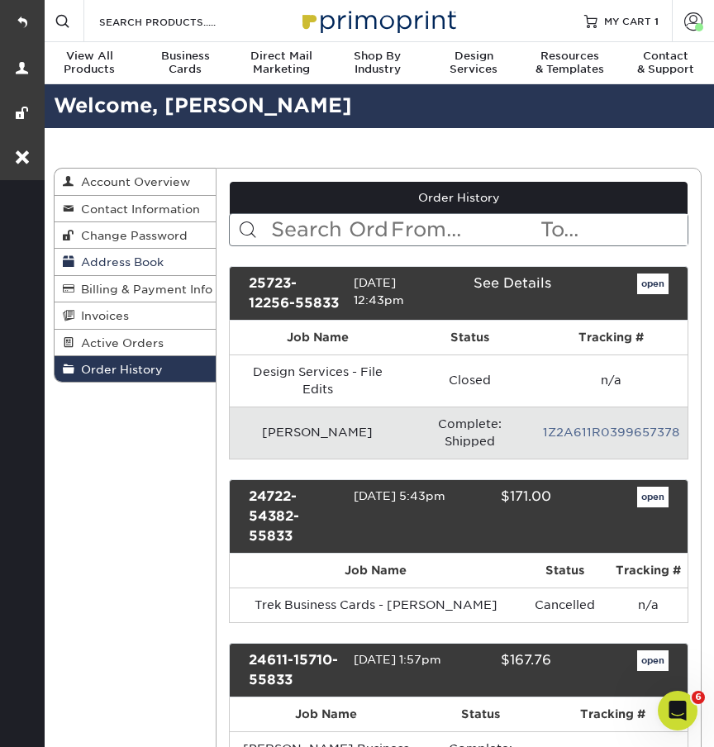
click at [120, 262] on span "Address Book" at bounding box center [118, 261] width 89 height 13
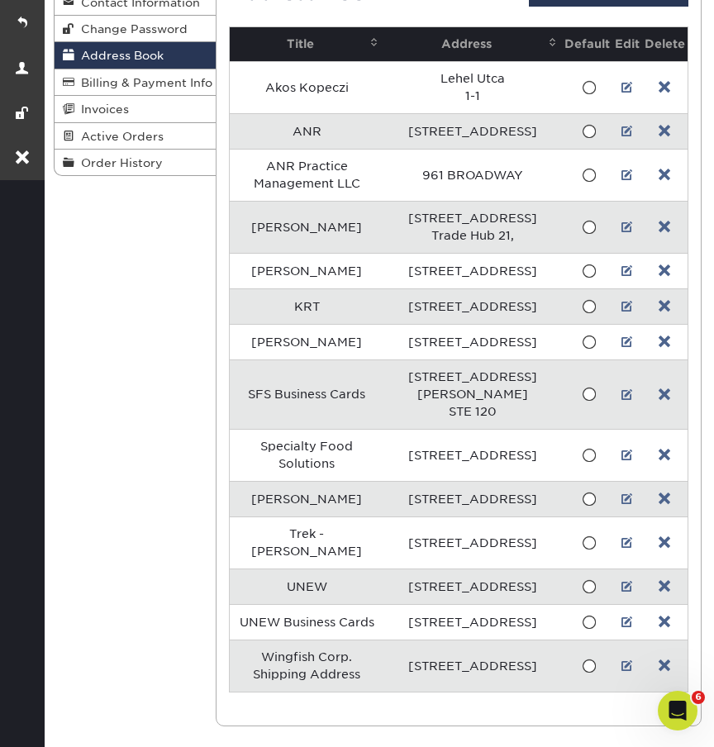
scroll to position [15, 0]
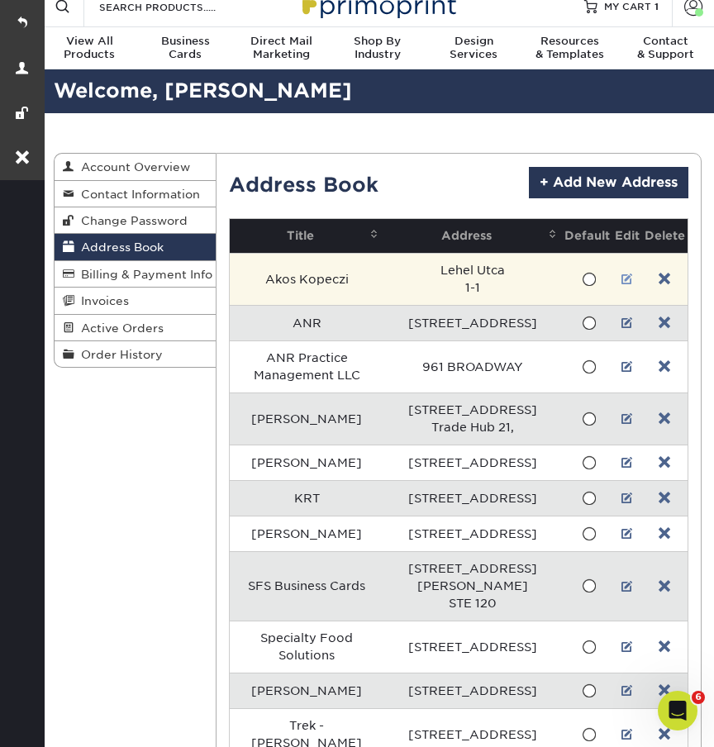
click at [621, 278] on link at bounding box center [627, 279] width 12 height 13
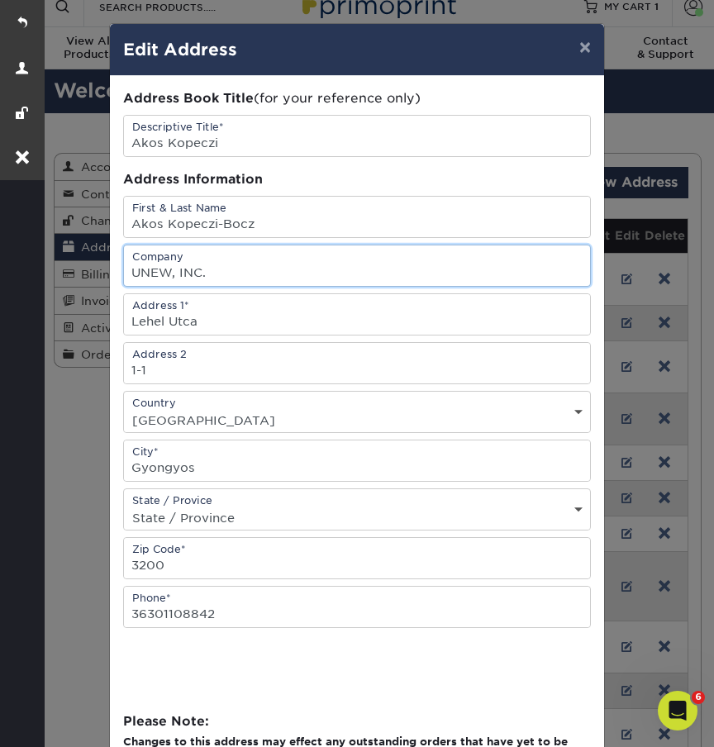
type input "UNEW, INC."
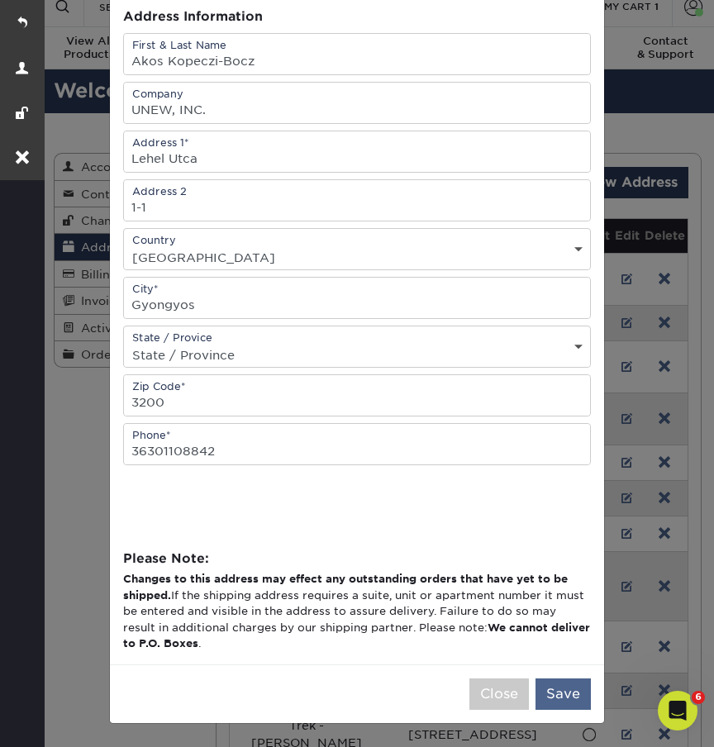
scroll to position [166, 0]
click at [572, 696] on button "Save" at bounding box center [562, 693] width 55 height 31
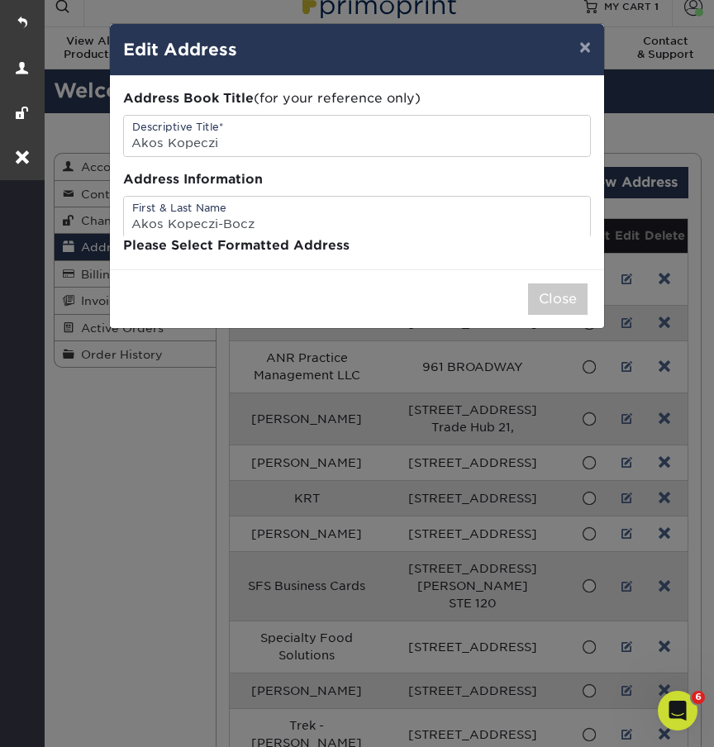
scroll to position [0, 0]
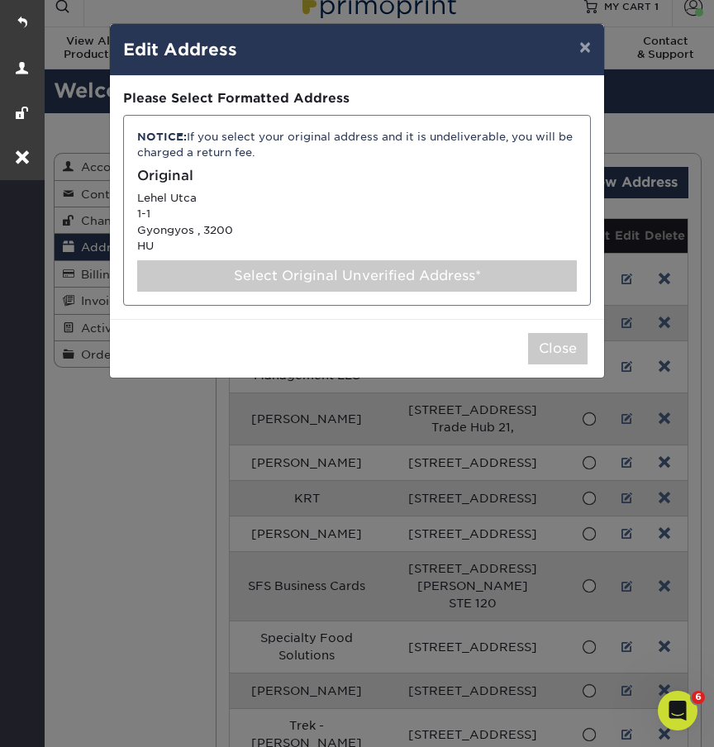
click at [440, 274] on div "Select Original Unverified Address*" at bounding box center [356, 275] width 439 height 31
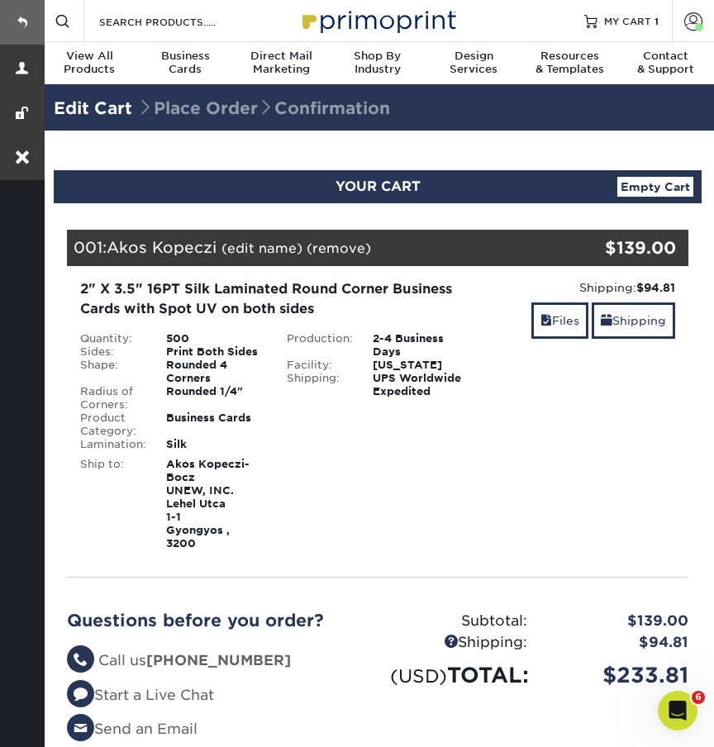
click at [20, 18] on link at bounding box center [22, 22] width 45 height 45
